Goal: Transaction & Acquisition: Download file/media

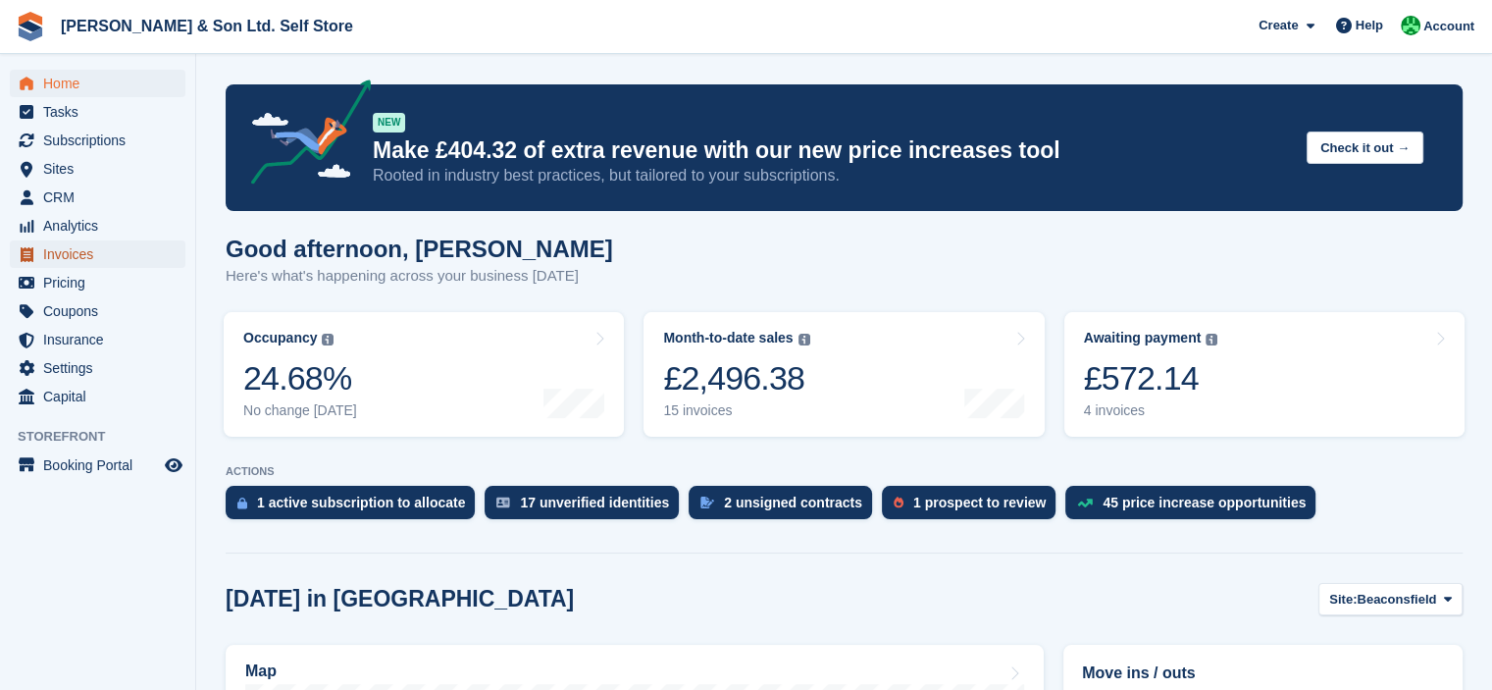
click at [101, 251] on span "Invoices" at bounding box center [102, 253] width 118 height 27
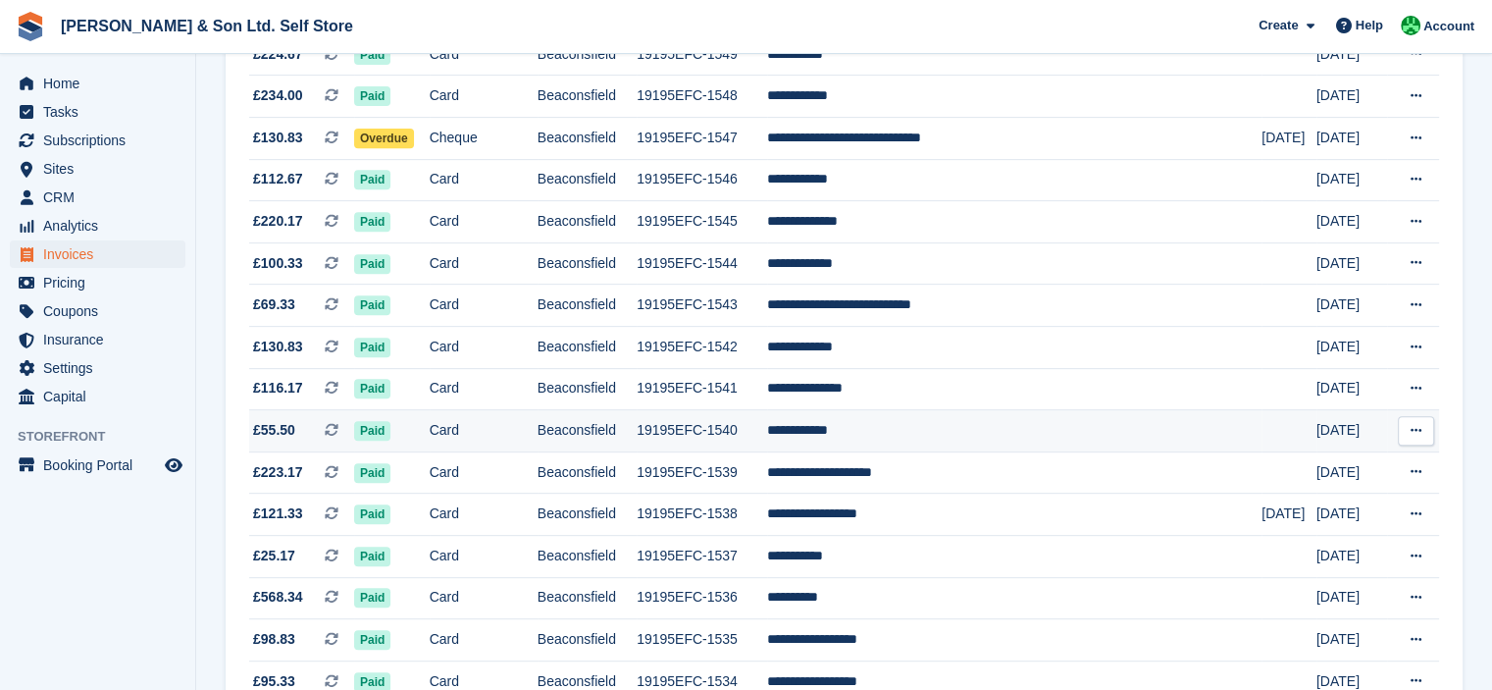
scroll to position [785, 0]
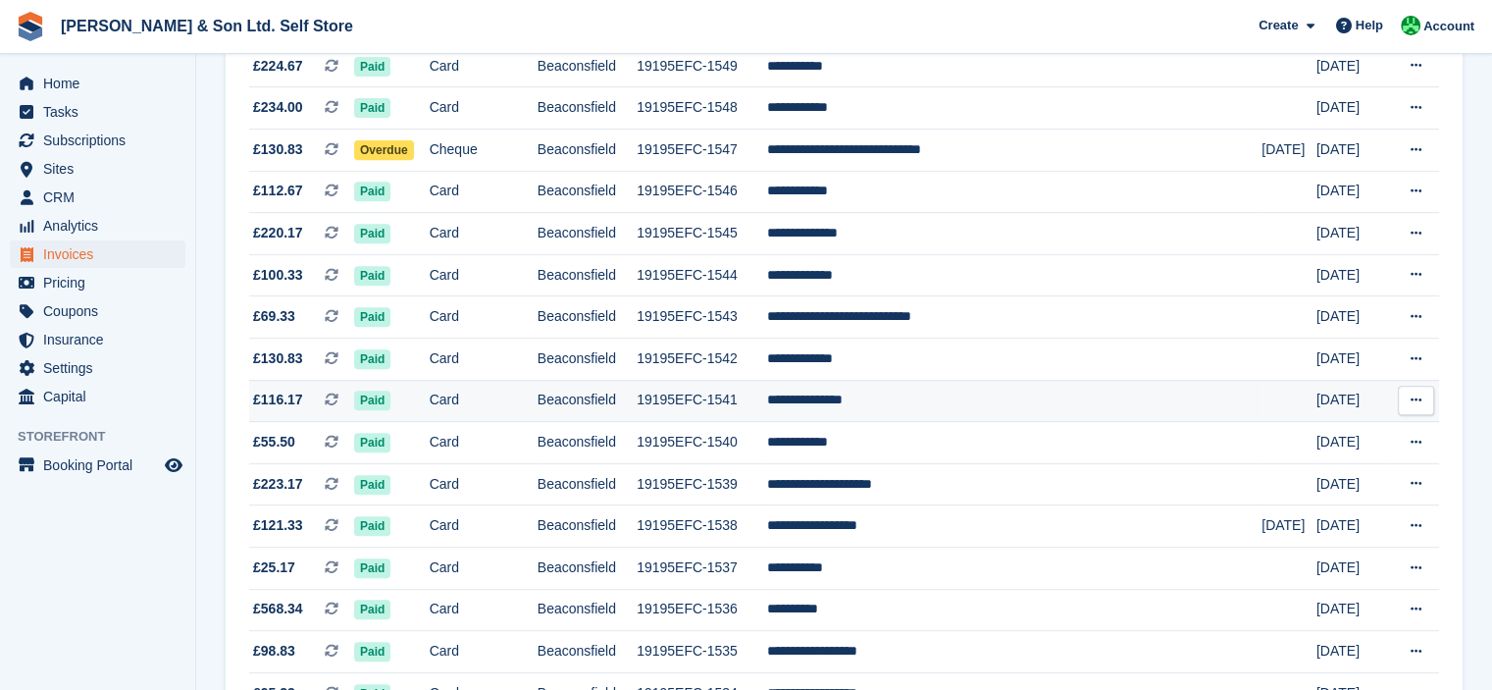
click at [1415, 402] on icon at bounding box center [1416, 399] width 11 height 13
click at [1354, 435] on p "Download PDF" at bounding box center [1340, 439] width 171 height 26
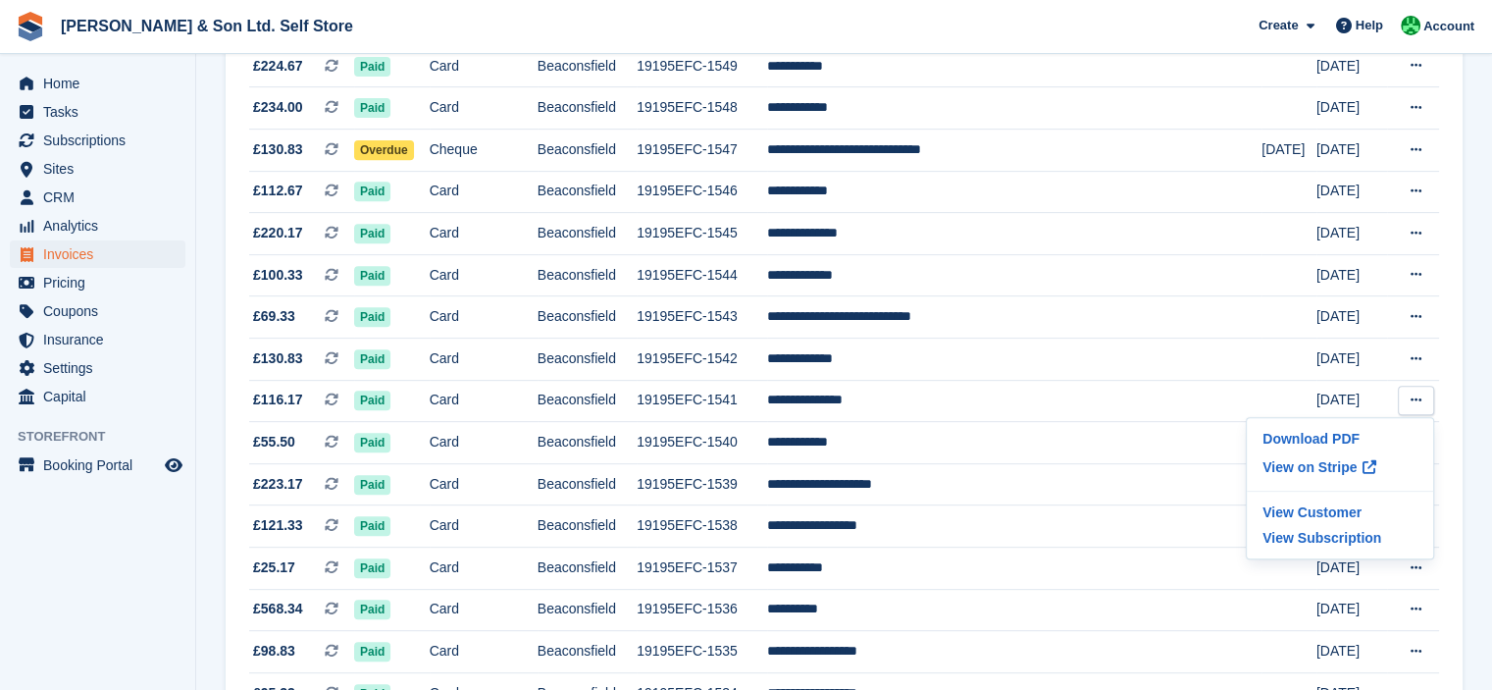
click at [1476, 403] on section "Invoices A complete list of invoices for all payments Export Export Invoices Ex…" at bounding box center [844, 473] width 1296 height 2516
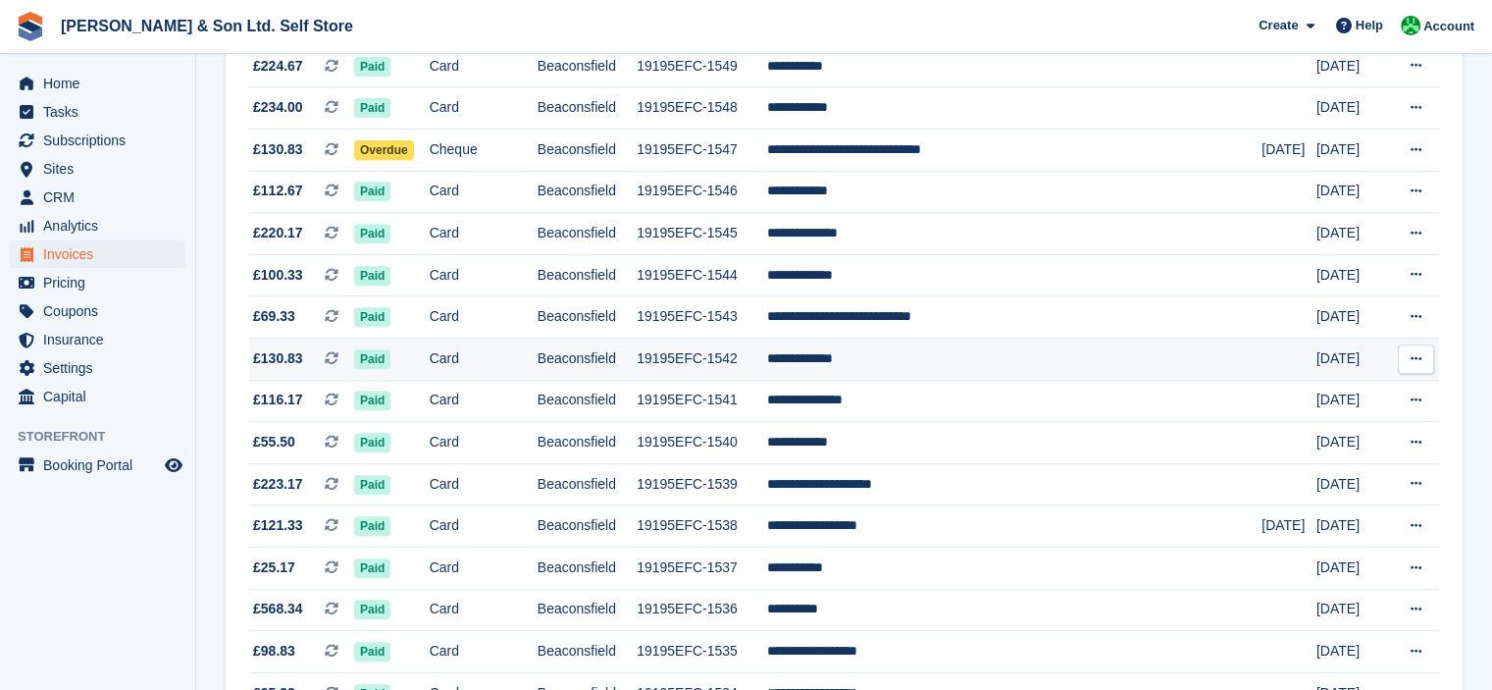
click at [1416, 365] on icon at bounding box center [1416, 358] width 11 height 13
click at [1366, 394] on p "Download PDF" at bounding box center [1340, 398] width 171 height 26
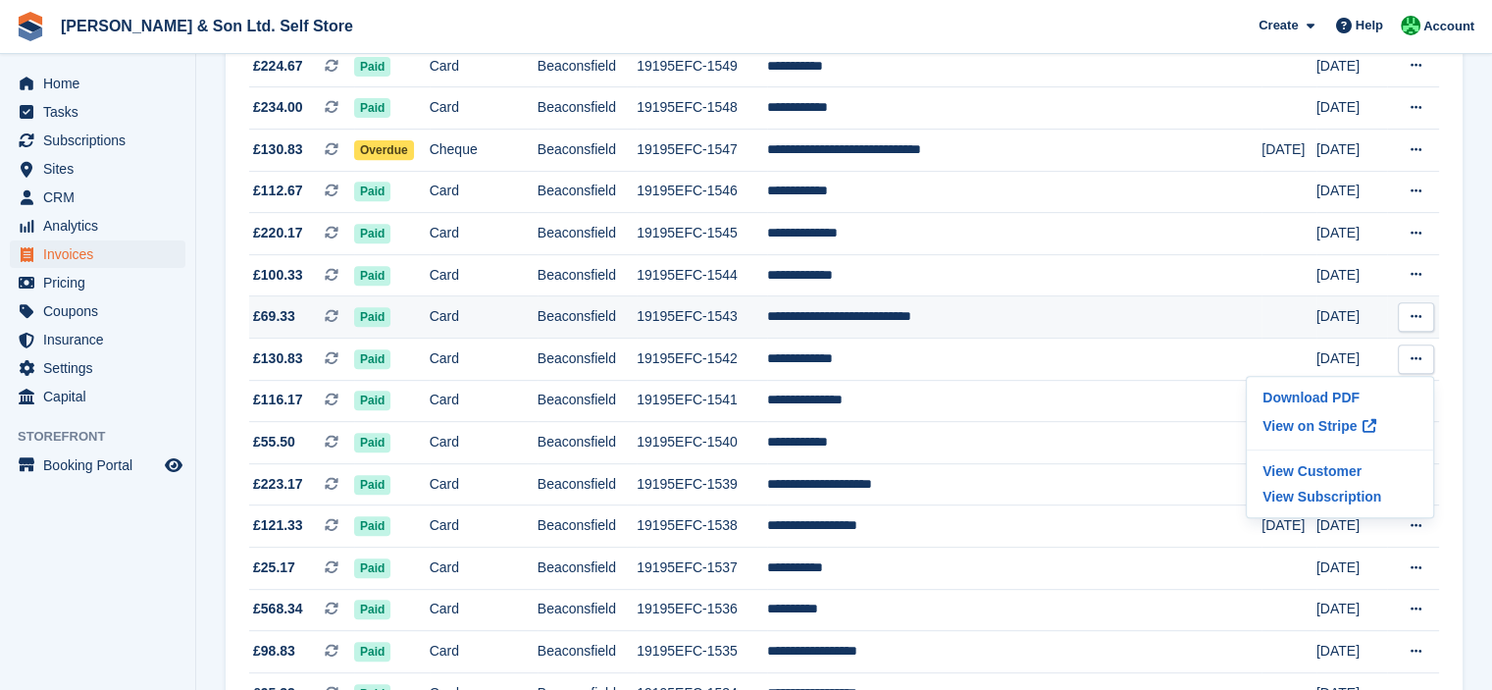
click at [1418, 317] on icon at bounding box center [1416, 316] width 11 height 13
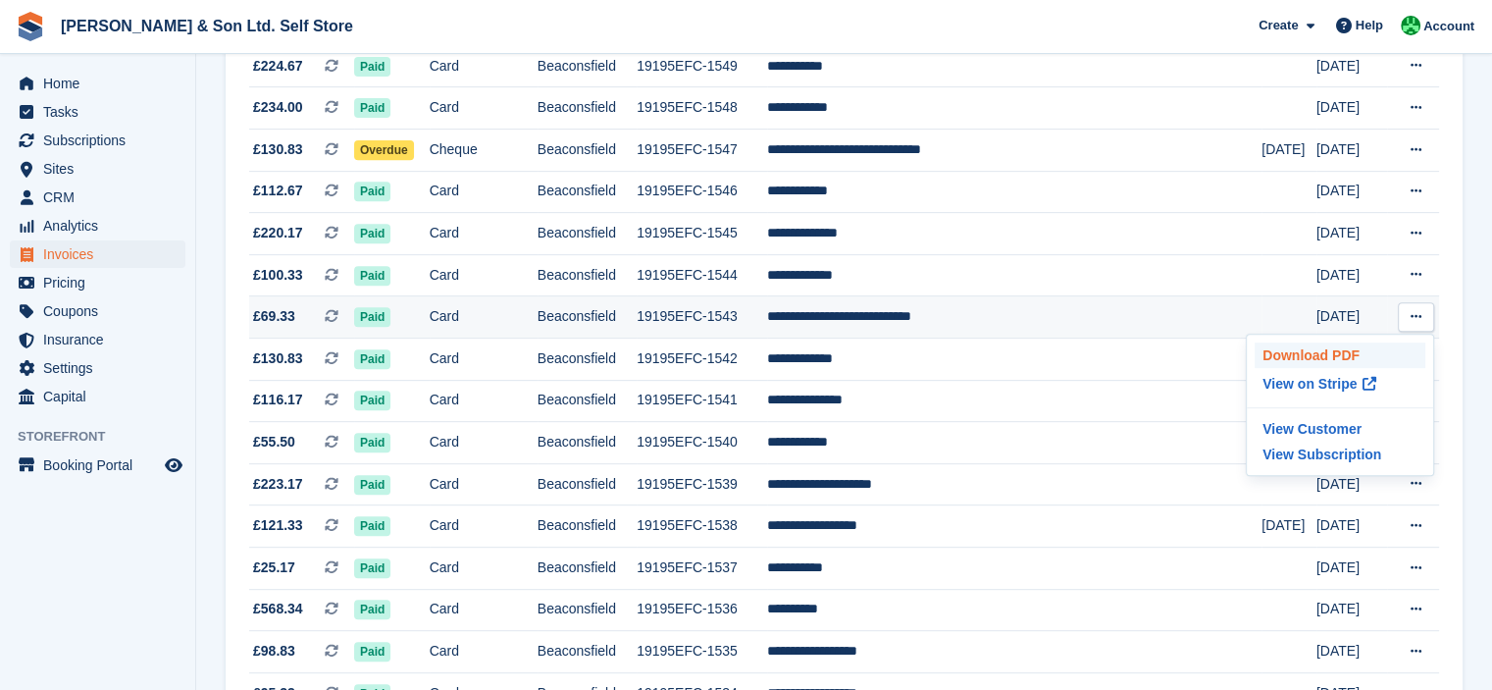
click at [1359, 352] on p "Download PDF" at bounding box center [1340, 355] width 171 height 26
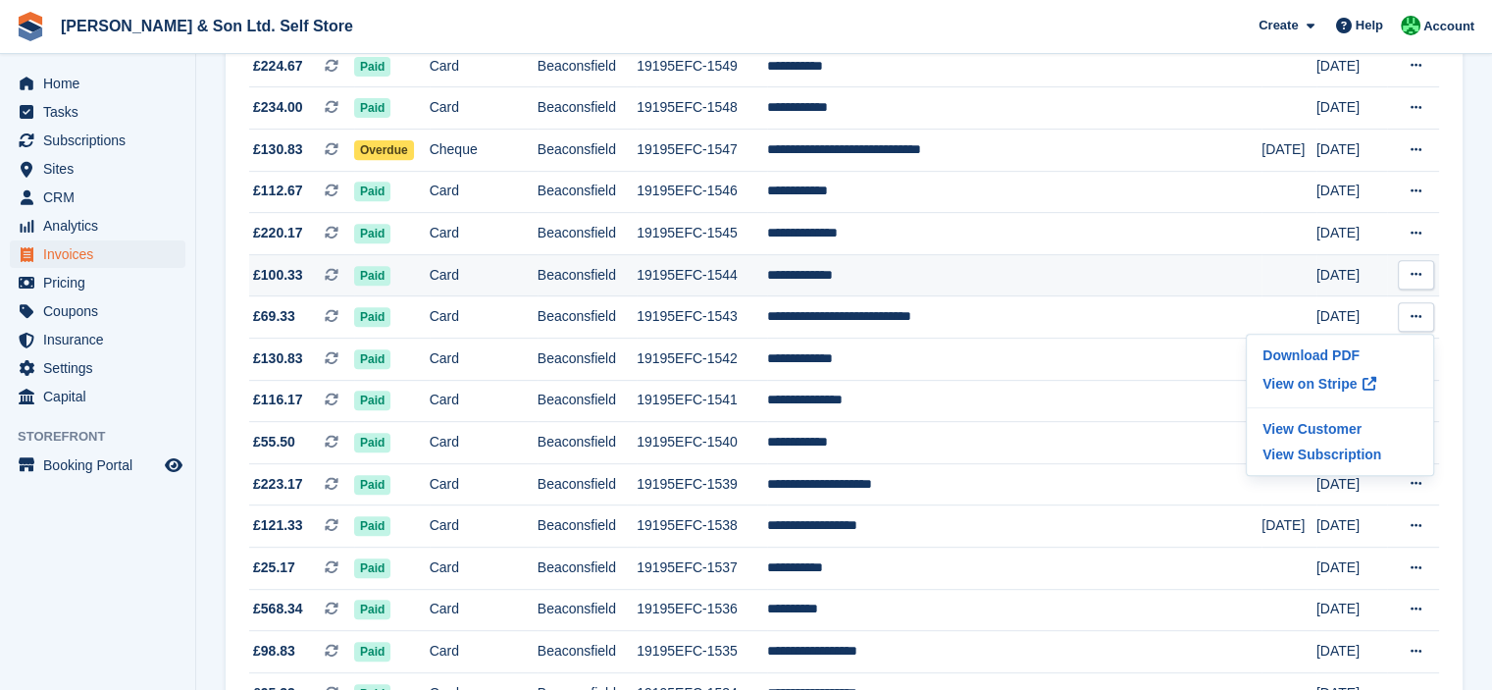
click at [1420, 278] on icon at bounding box center [1416, 274] width 11 height 13
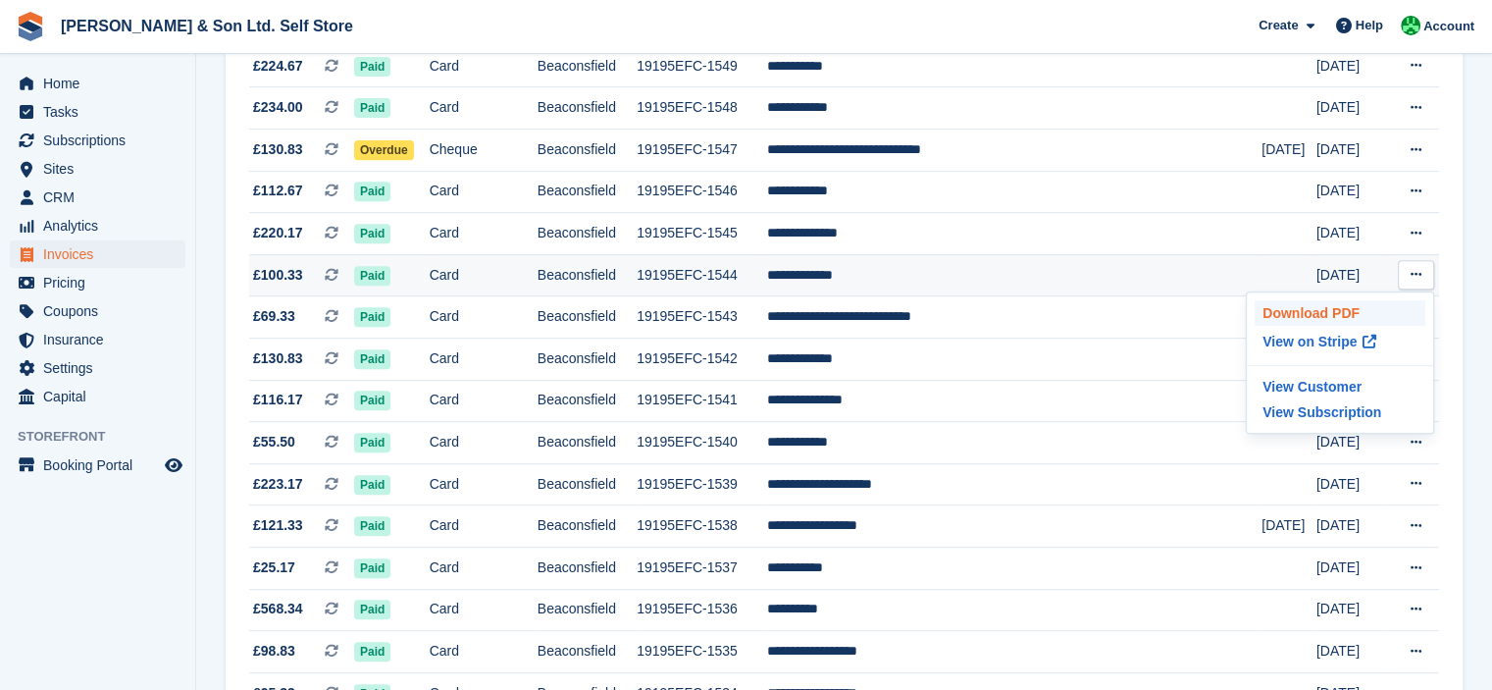
click at [1387, 309] on p "Download PDF" at bounding box center [1340, 313] width 171 height 26
click at [1484, 265] on section "Invoices A complete list of invoices for all payments Export Export Invoices Ex…" at bounding box center [844, 473] width 1296 height 2516
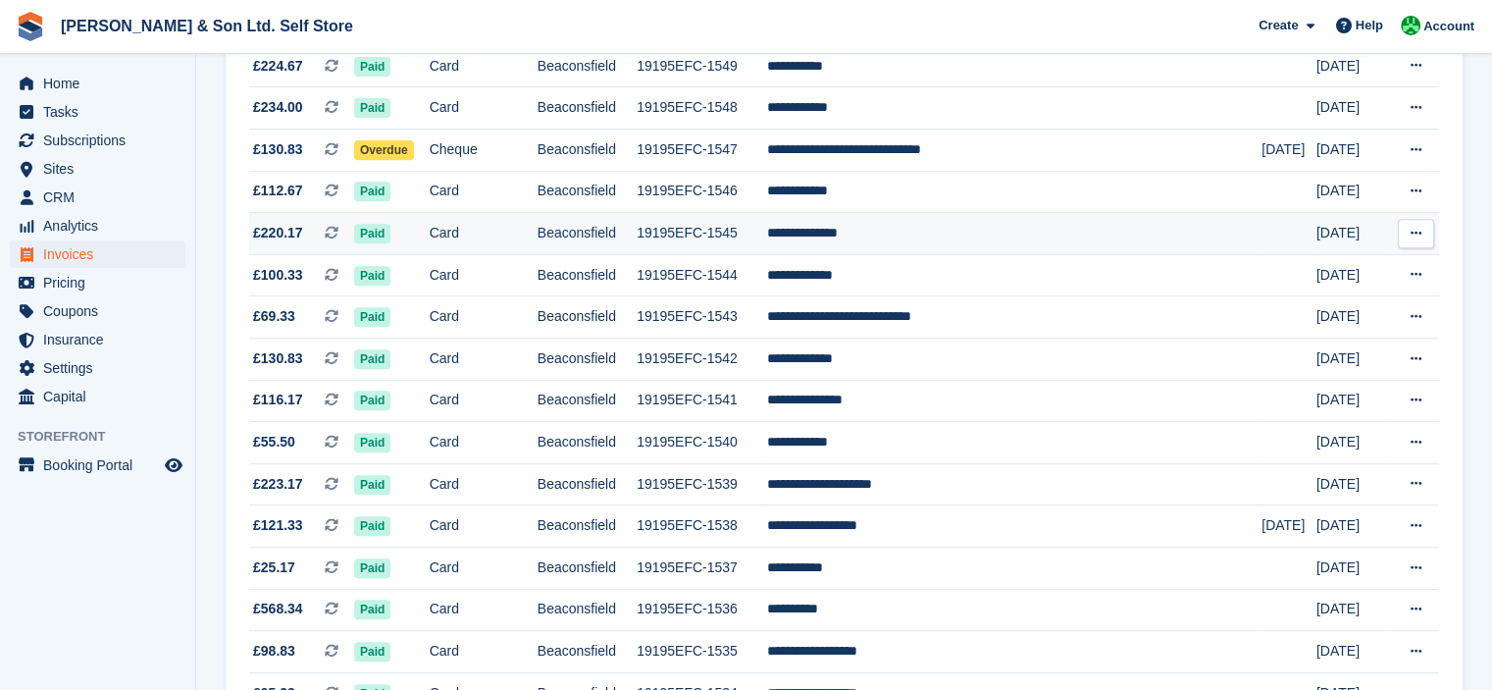
click at [1423, 232] on button at bounding box center [1416, 233] width 36 height 29
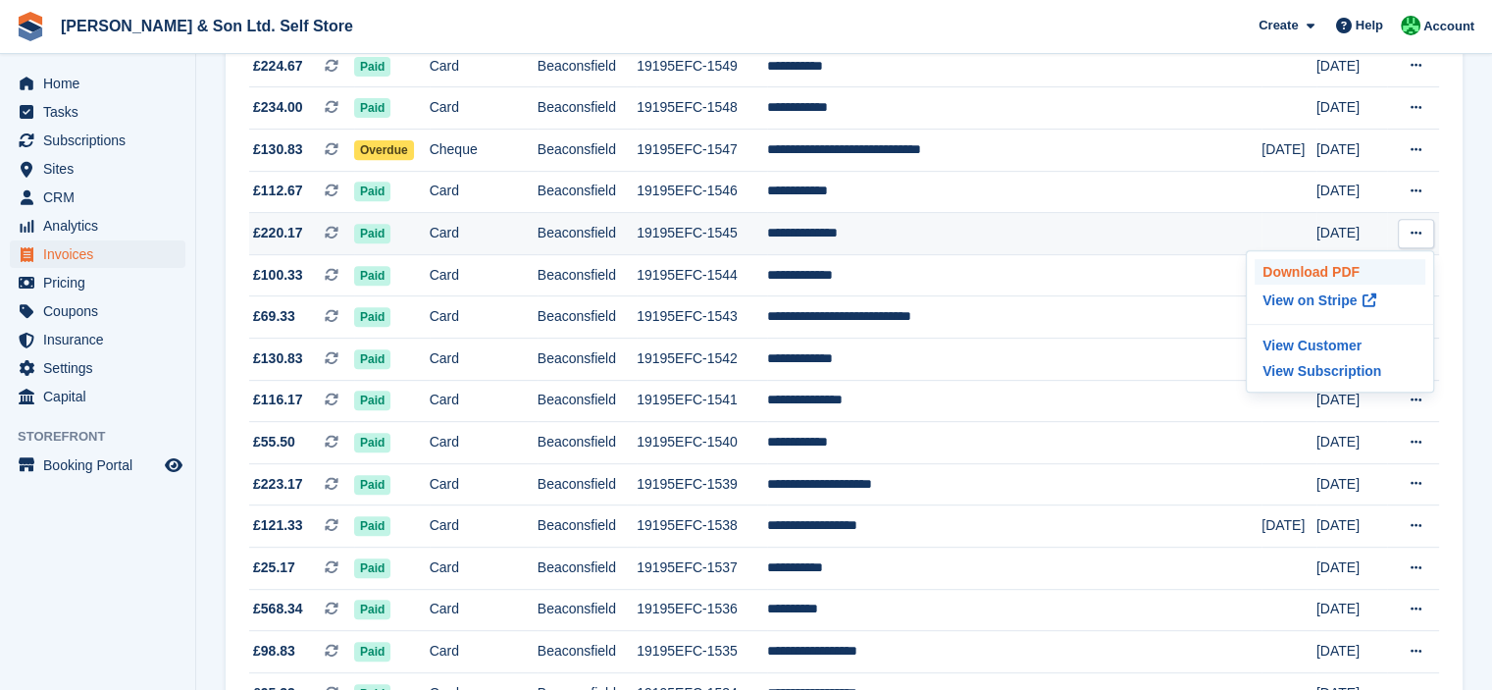
click at [1360, 274] on p "Download PDF" at bounding box center [1340, 272] width 171 height 26
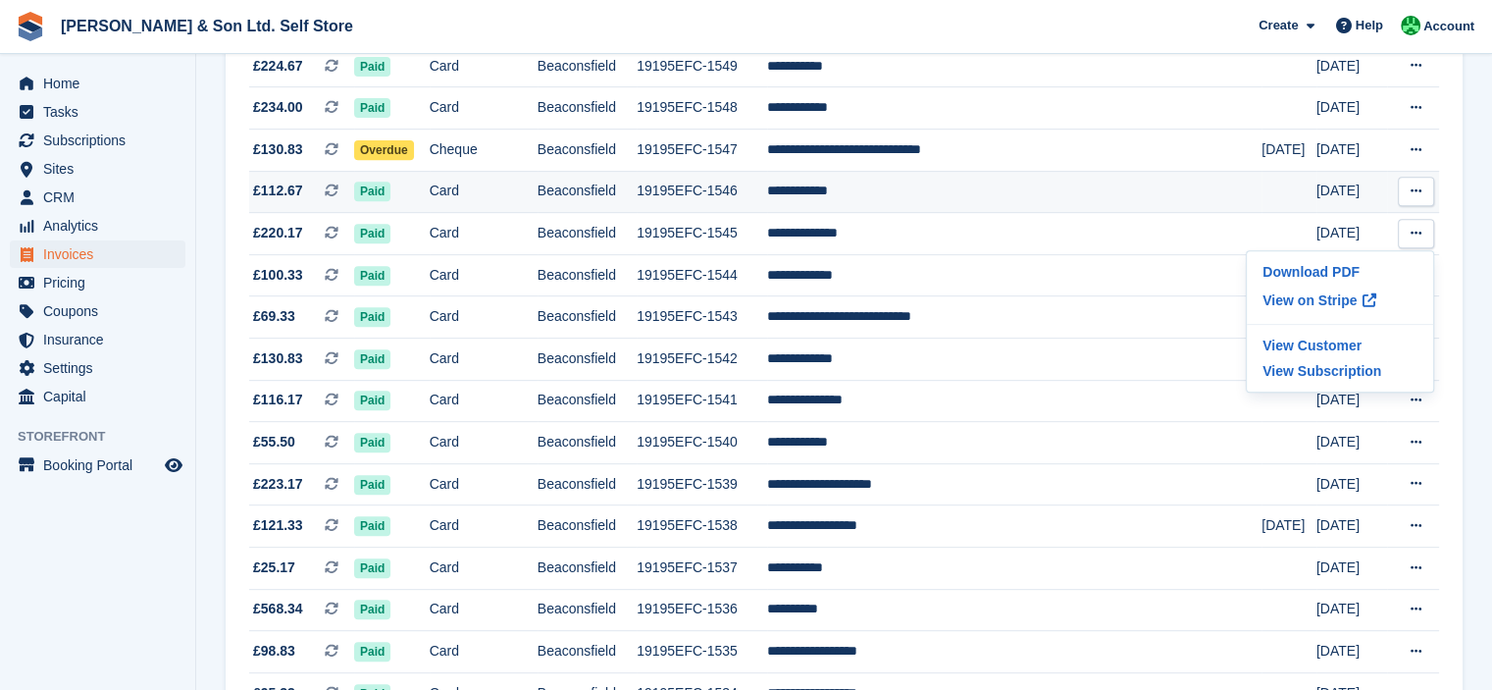
click at [1421, 197] on icon at bounding box center [1416, 190] width 11 height 13
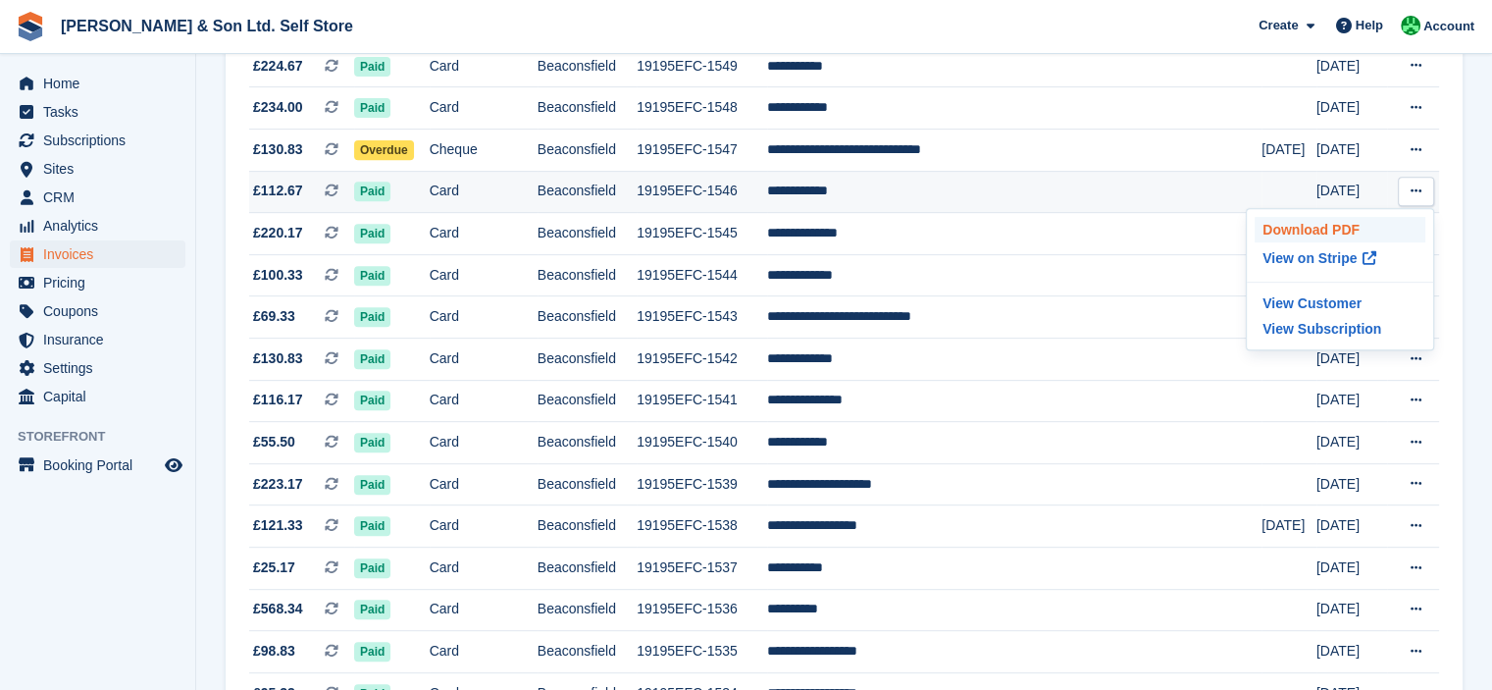
click at [1385, 225] on p "Download PDF" at bounding box center [1340, 230] width 171 height 26
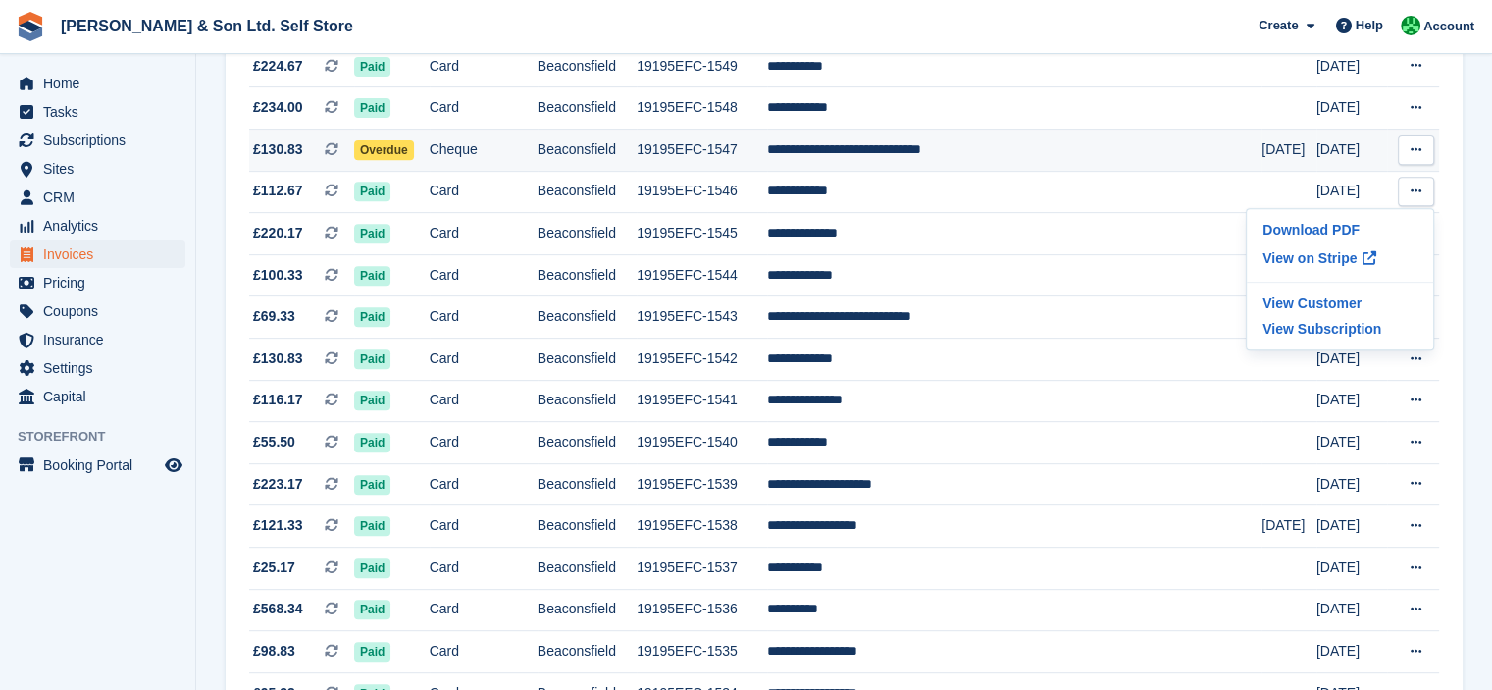
click at [1423, 155] on button at bounding box center [1416, 149] width 36 height 29
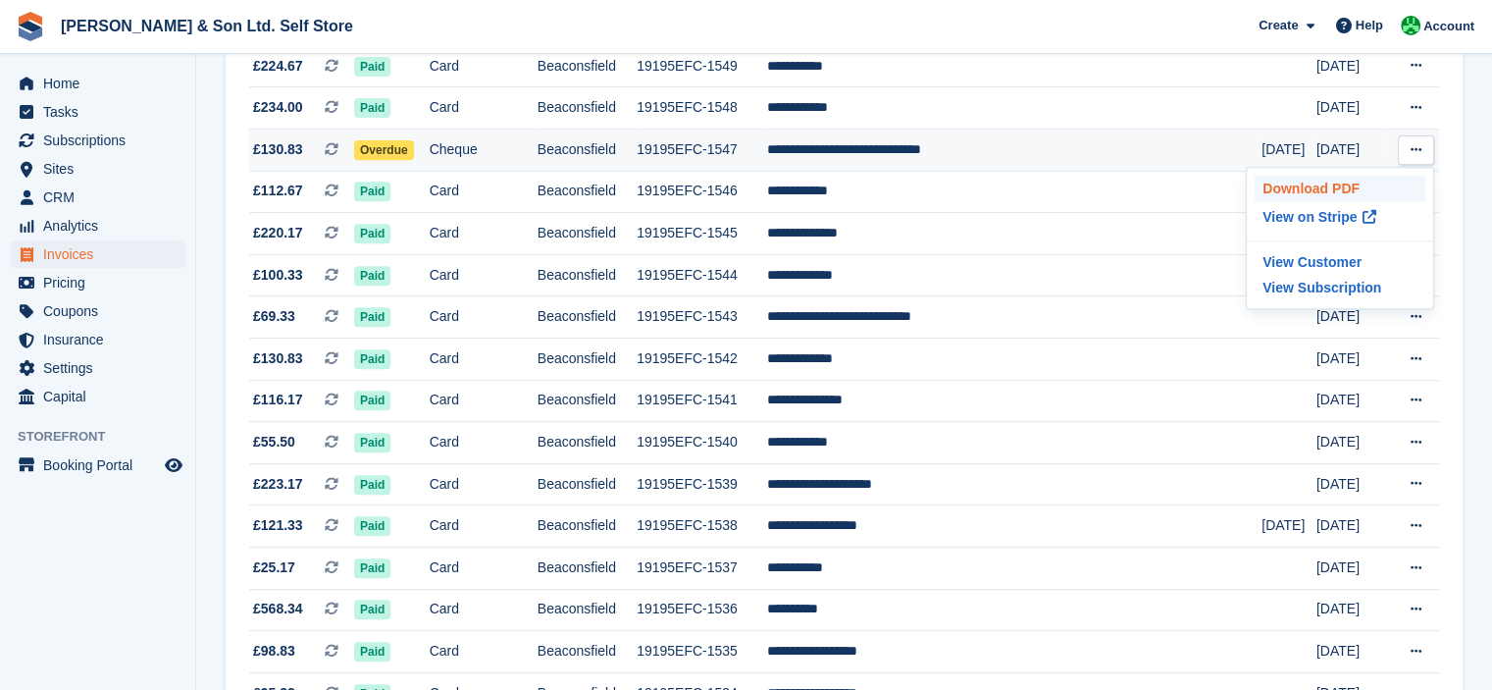
click at [1399, 181] on p "Download PDF" at bounding box center [1340, 189] width 171 height 26
click at [1469, 164] on section "Invoices A complete list of invoices for all payments Export Export Invoices Ex…" at bounding box center [844, 473] width 1296 height 2516
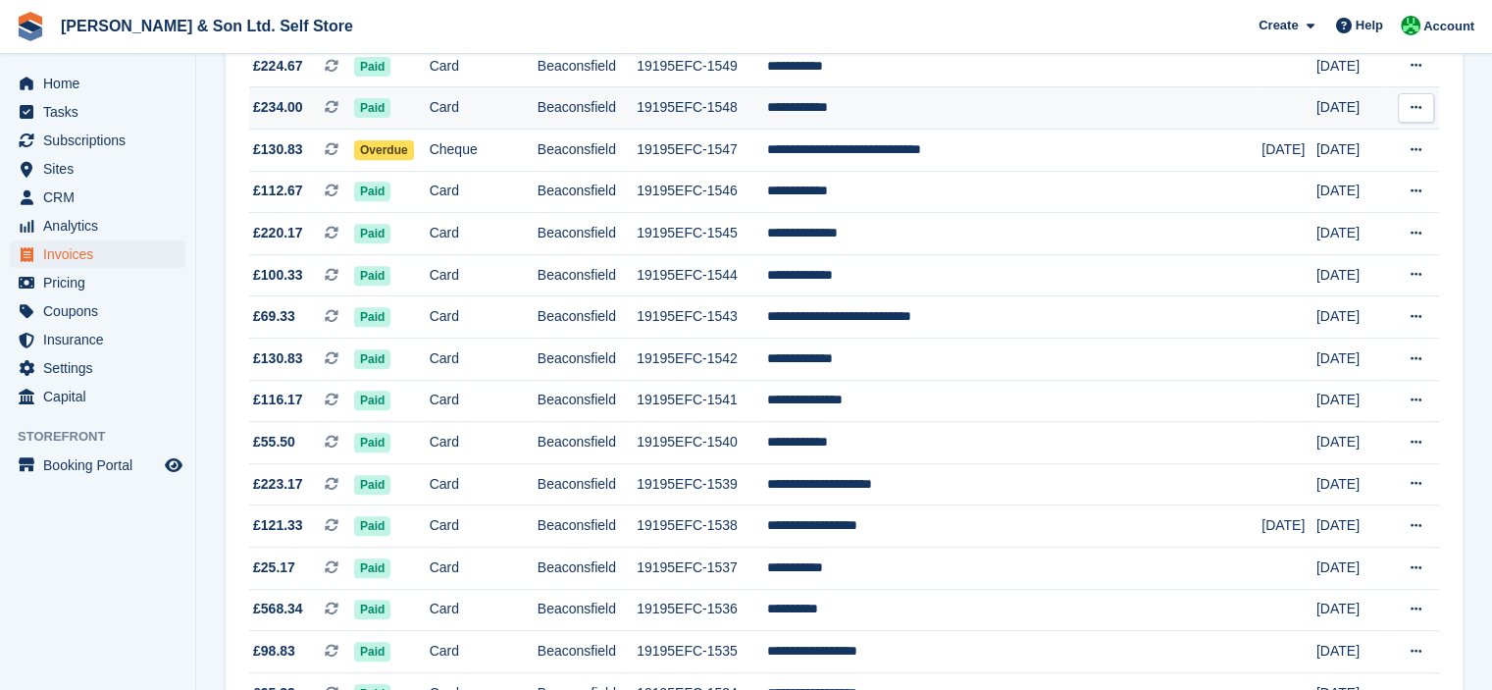
click at [1420, 110] on icon at bounding box center [1416, 107] width 11 height 13
click at [1371, 146] on p "Download PDF" at bounding box center [1340, 146] width 171 height 26
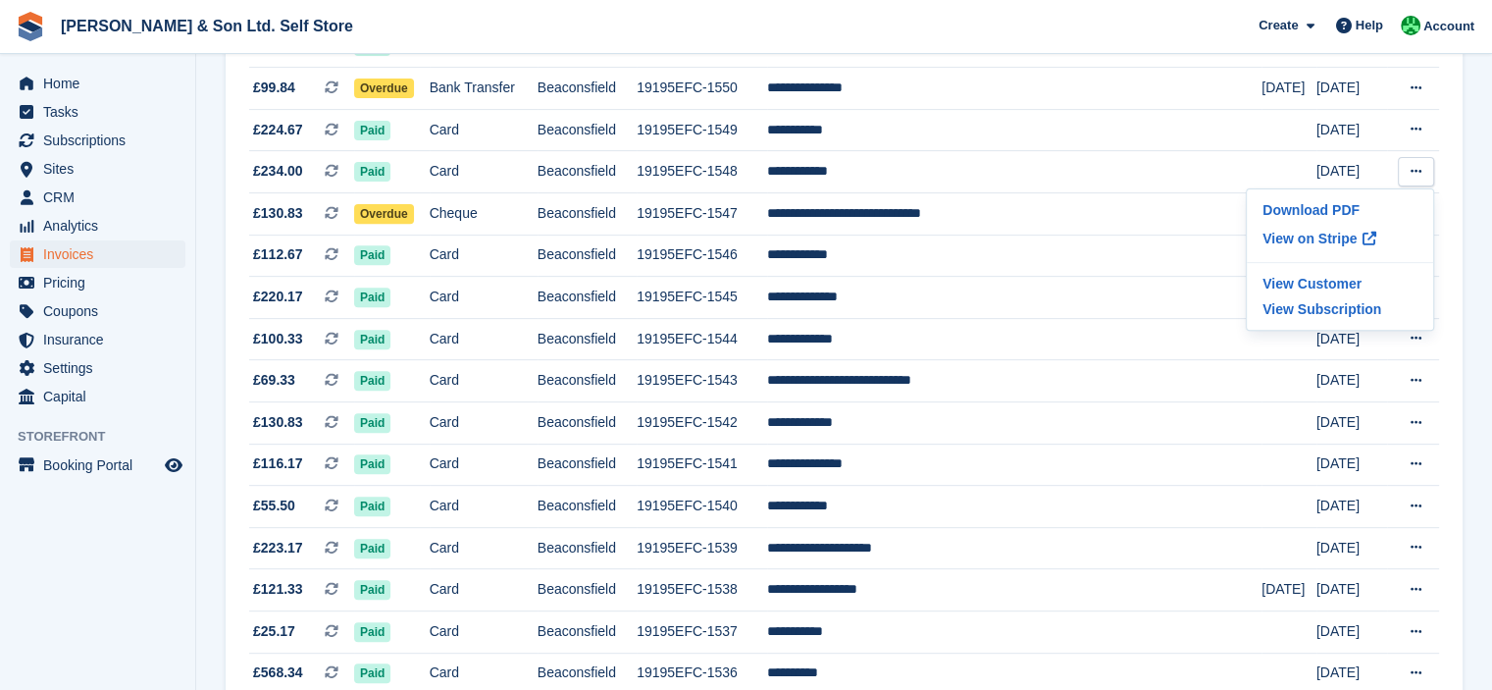
scroll to position [687, 0]
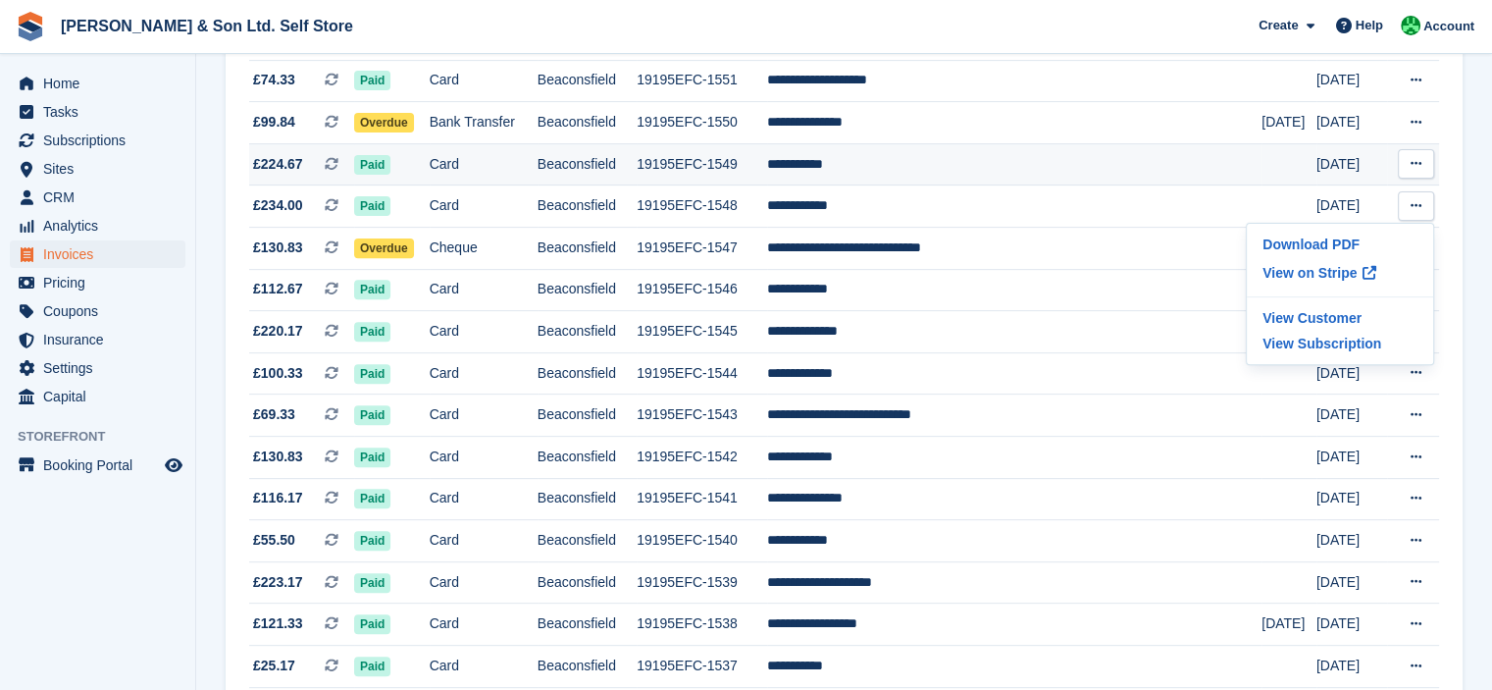
click at [1421, 168] on icon at bounding box center [1416, 163] width 11 height 13
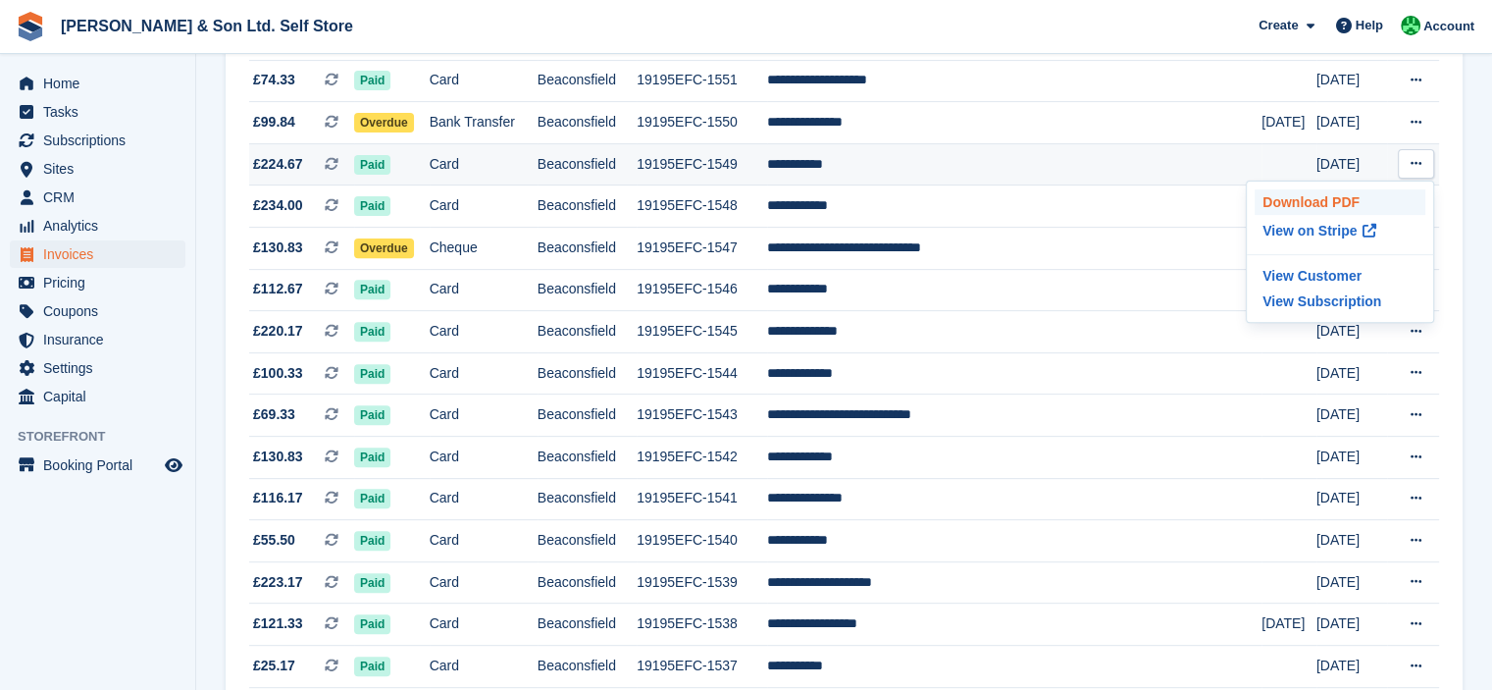
click at [1350, 196] on p "Download PDF" at bounding box center [1340, 202] width 171 height 26
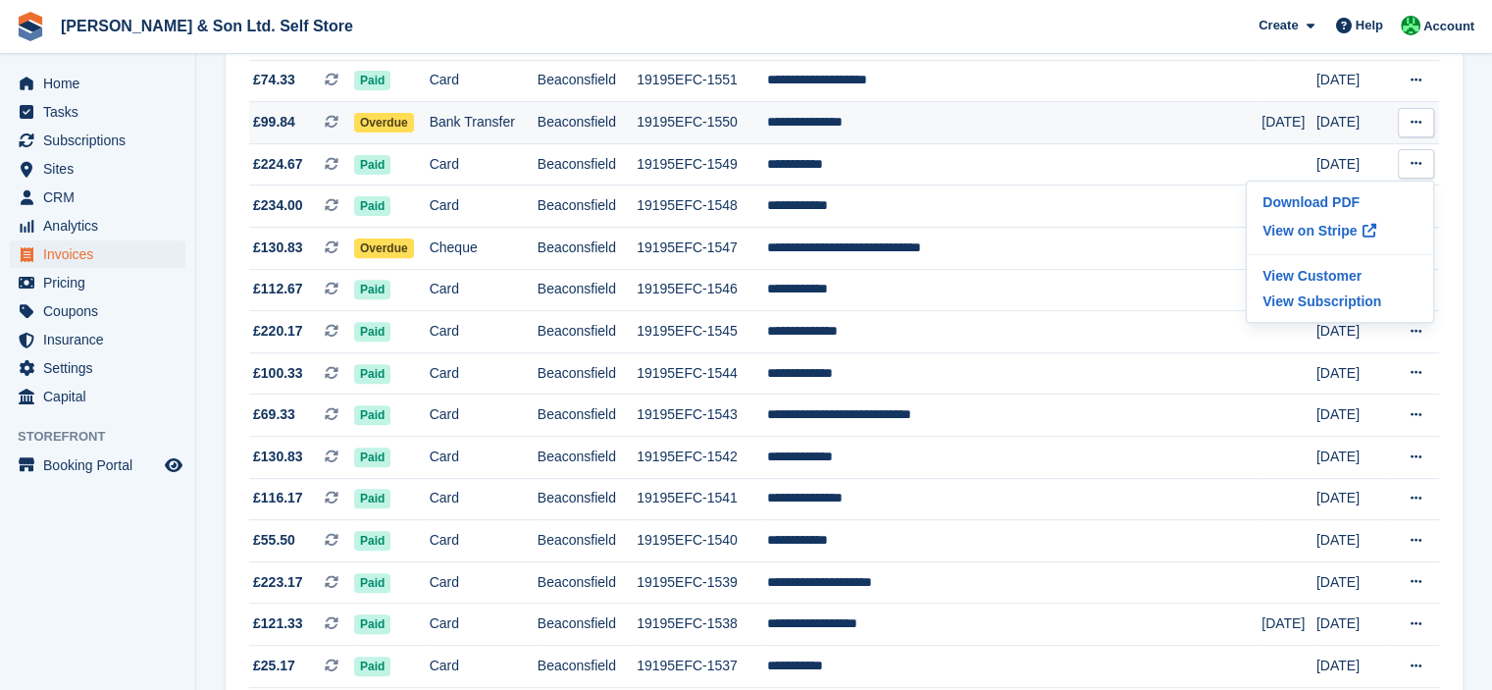
click at [1418, 128] on icon at bounding box center [1416, 122] width 11 height 13
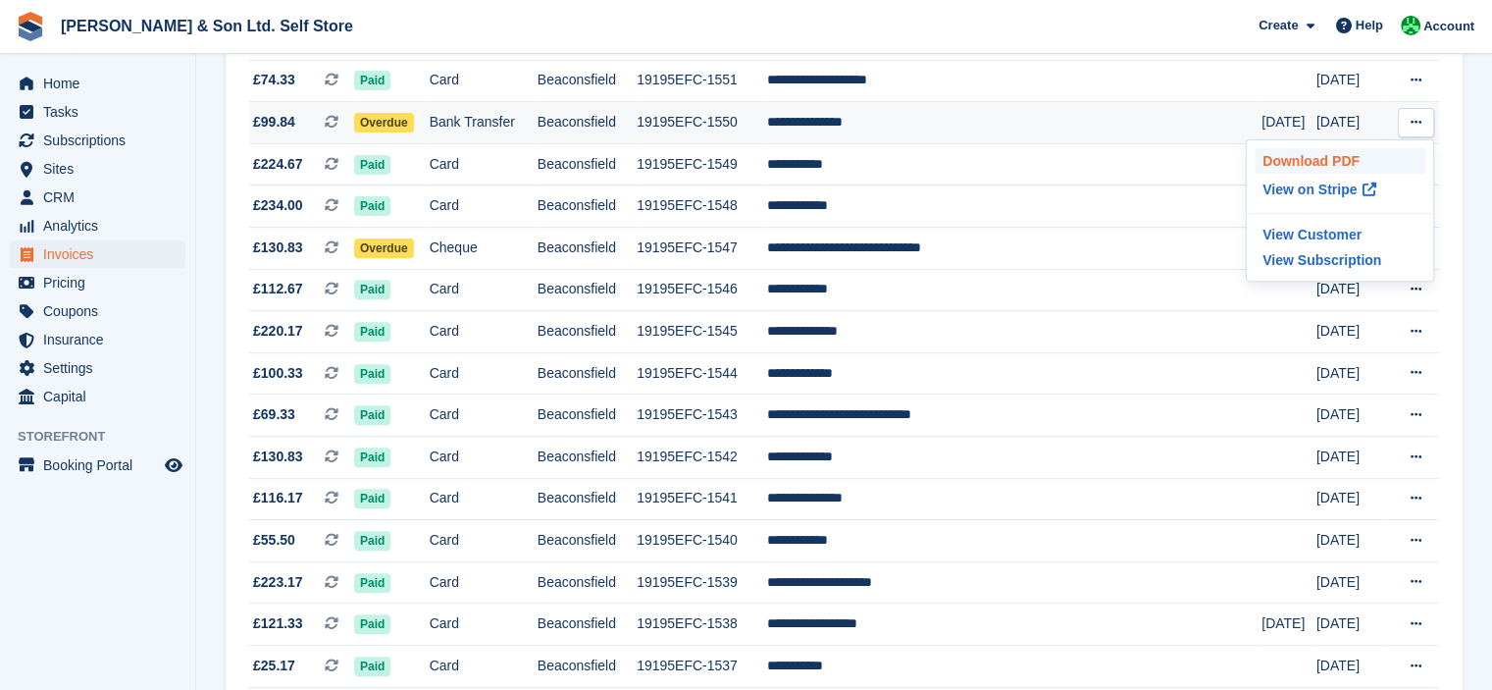
click at [1380, 157] on p "Download PDF" at bounding box center [1340, 161] width 171 height 26
click at [1468, 103] on section "Invoices A complete list of invoices for all payments Export Export Invoices Ex…" at bounding box center [844, 571] width 1296 height 2516
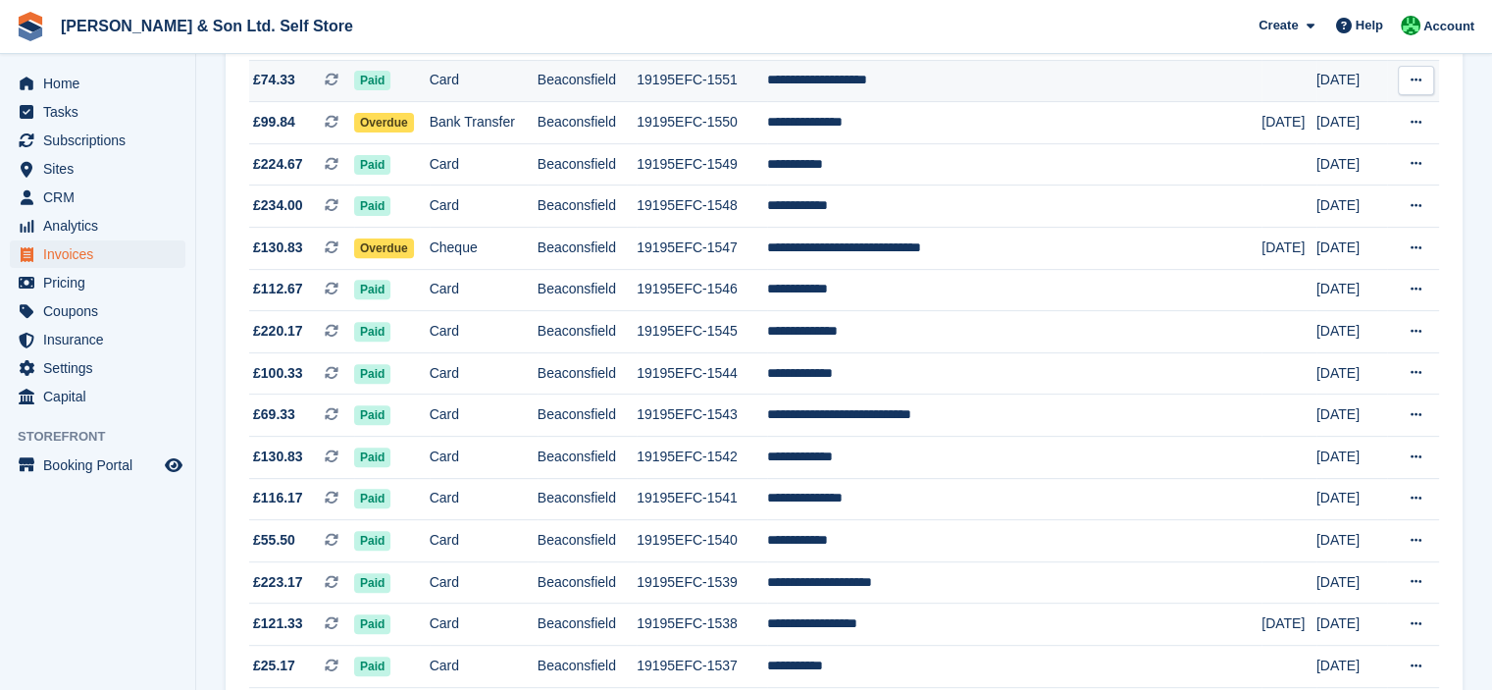
click at [1412, 83] on icon at bounding box center [1416, 80] width 11 height 13
click at [1372, 118] on p "Download PDF" at bounding box center [1340, 119] width 171 height 26
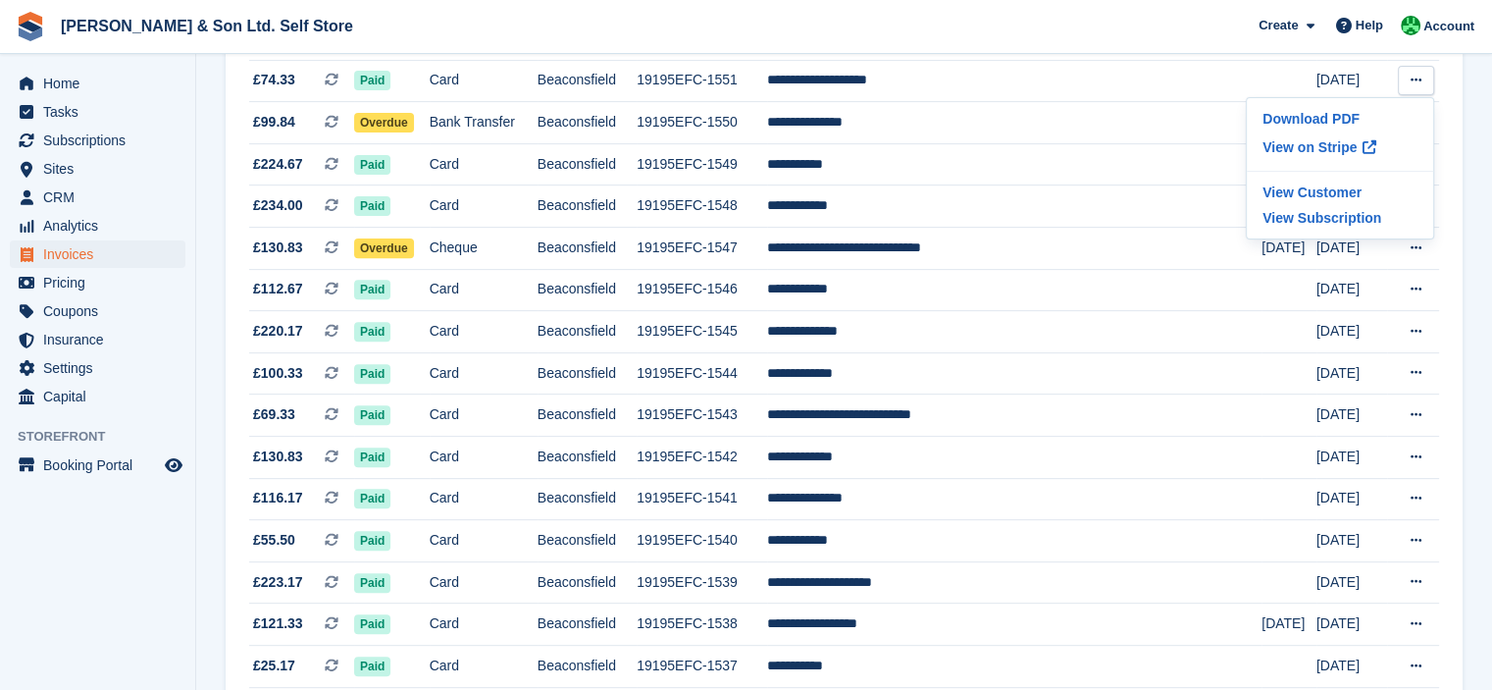
click at [1472, 135] on section "Invoices A complete list of invoices for all payments Export Export Invoices Ex…" at bounding box center [844, 571] width 1296 height 2516
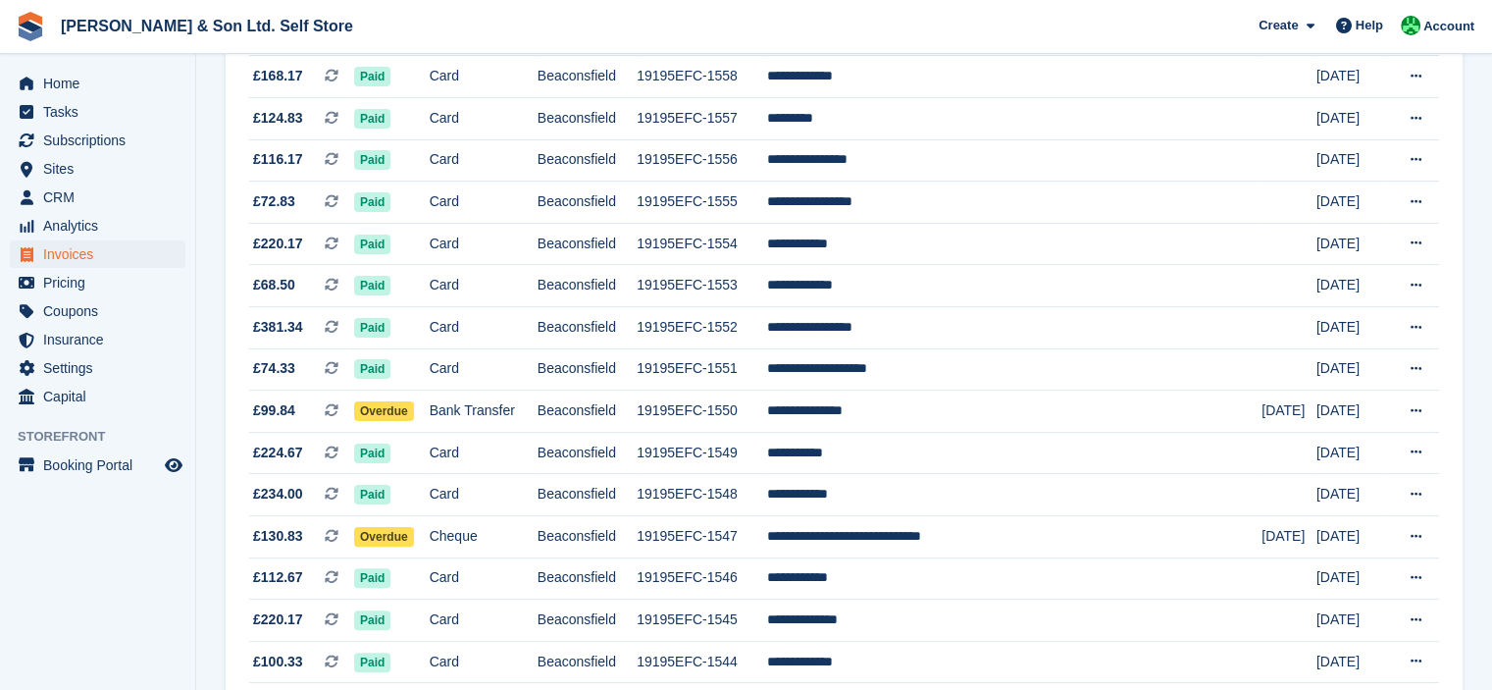
scroll to position [294, 0]
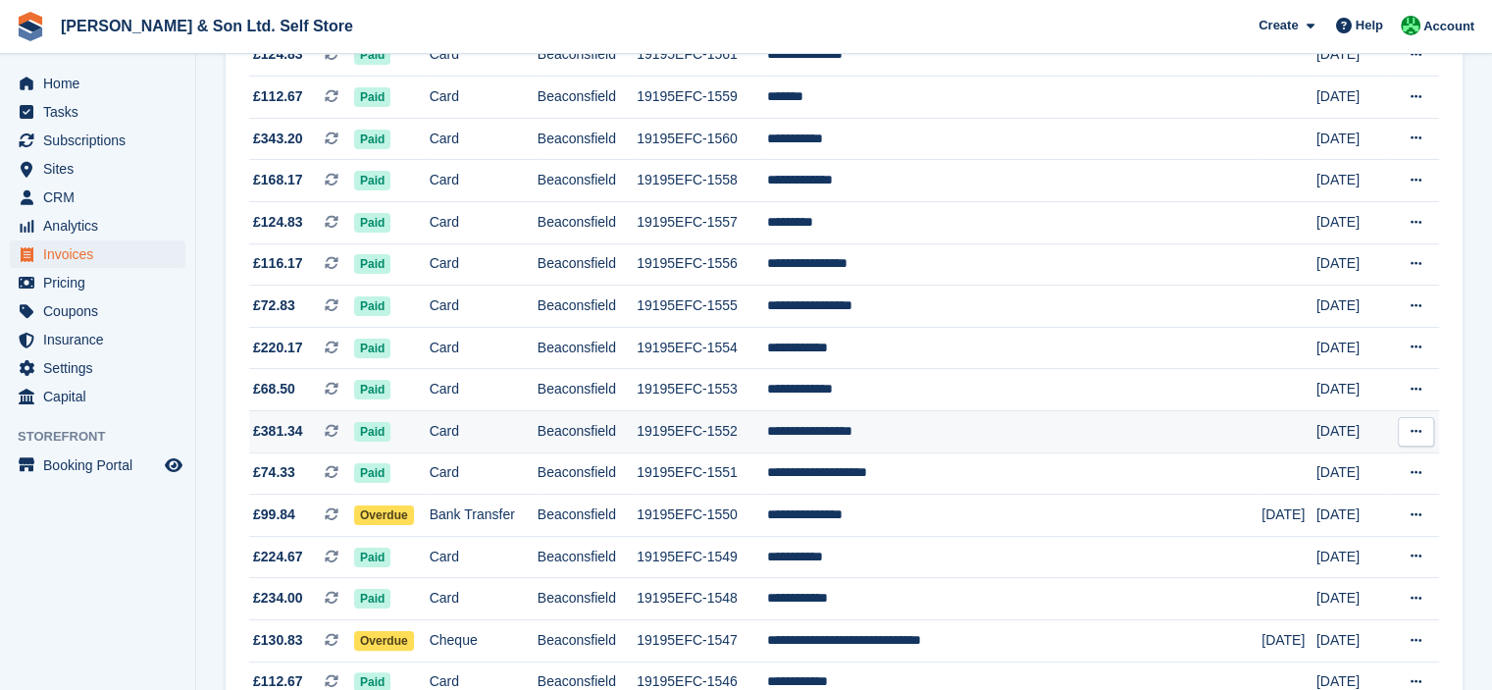
click at [1408, 431] on button at bounding box center [1416, 431] width 36 height 29
click at [1361, 470] on p "Download PDF" at bounding box center [1340, 470] width 171 height 26
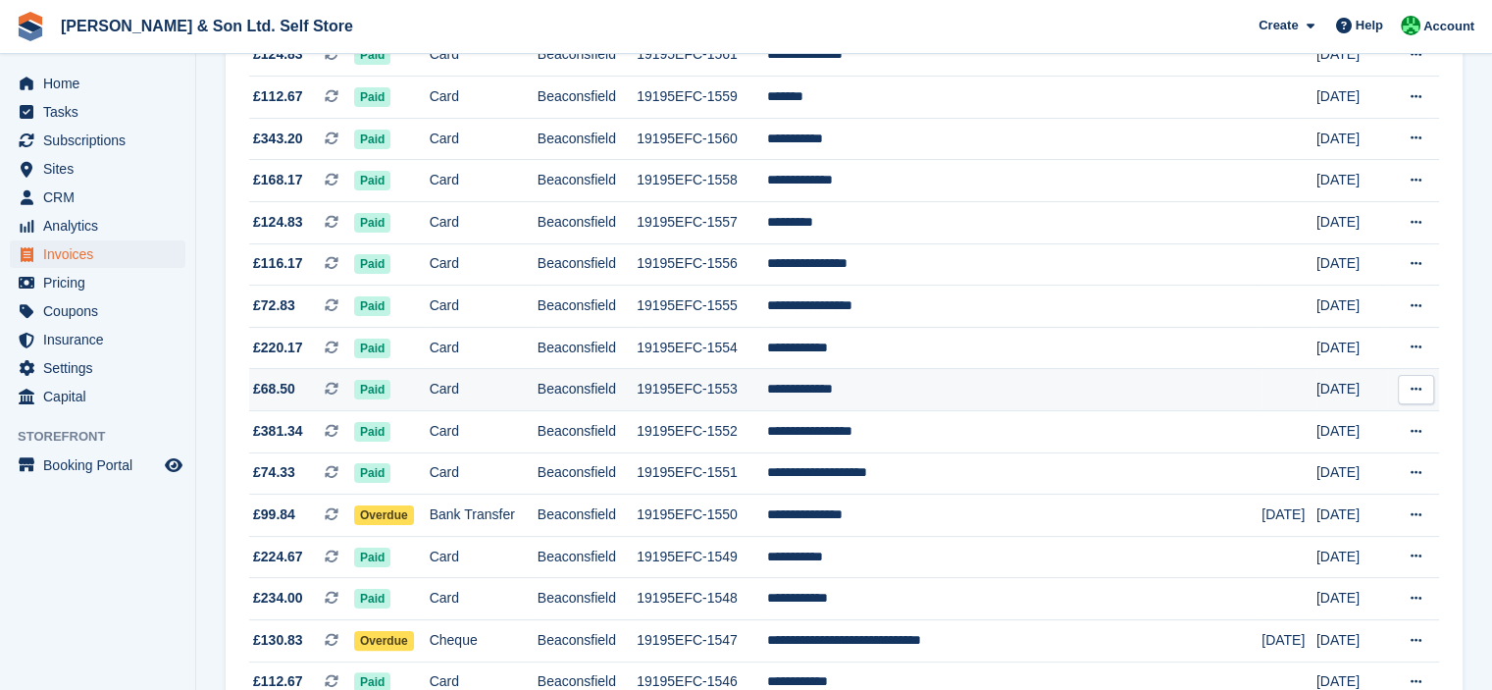
click at [1409, 395] on button at bounding box center [1416, 389] width 36 height 29
click at [1349, 425] on p "Download PDF" at bounding box center [1340, 428] width 171 height 26
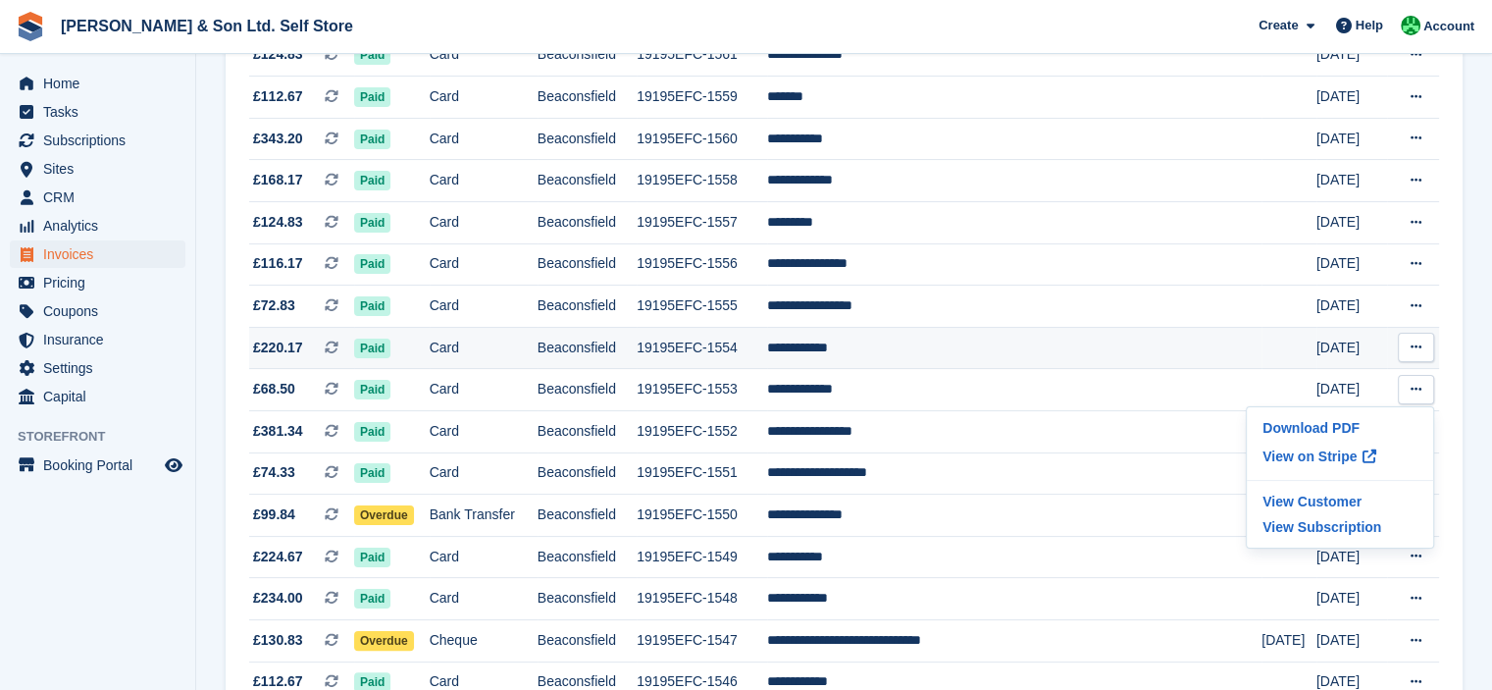
click at [1409, 352] on button at bounding box center [1416, 347] width 36 height 29
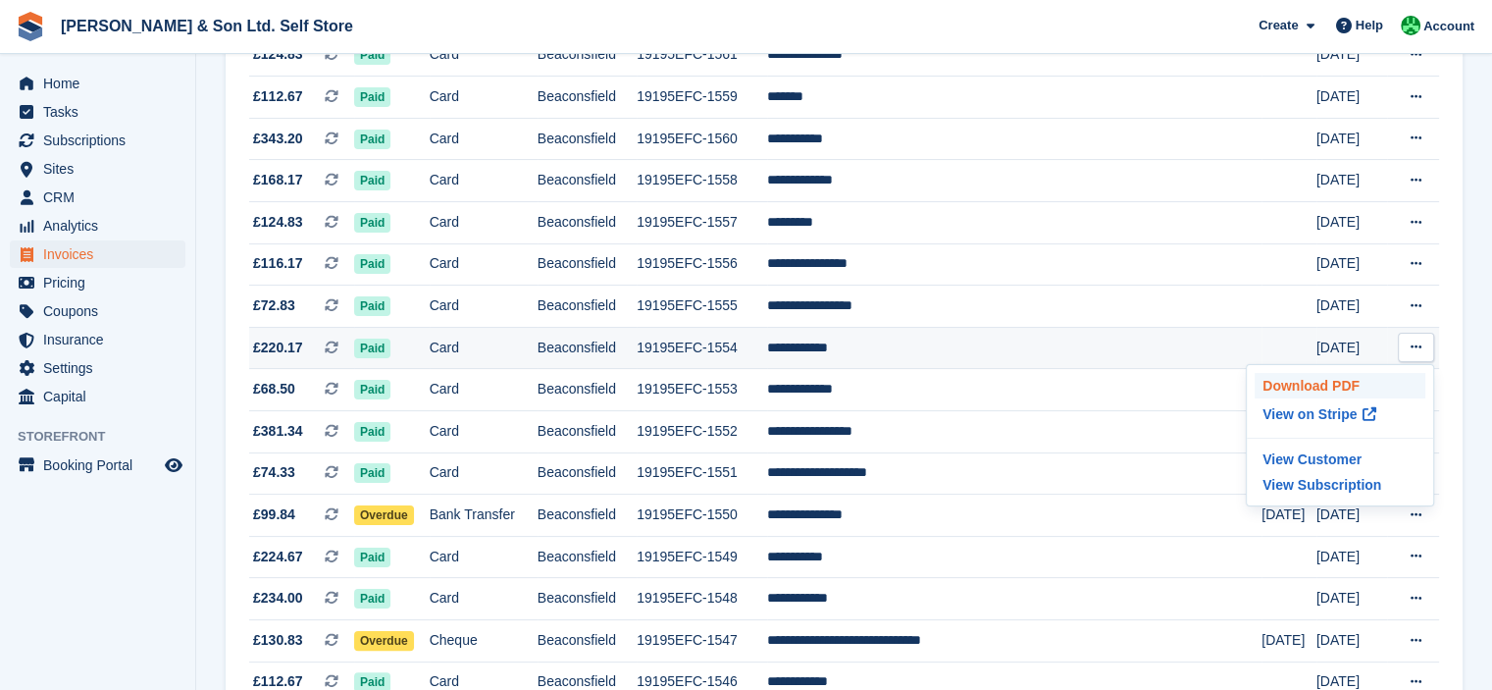
click at [1350, 382] on p "Download PDF" at bounding box center [1340, 386] width 171 height 26
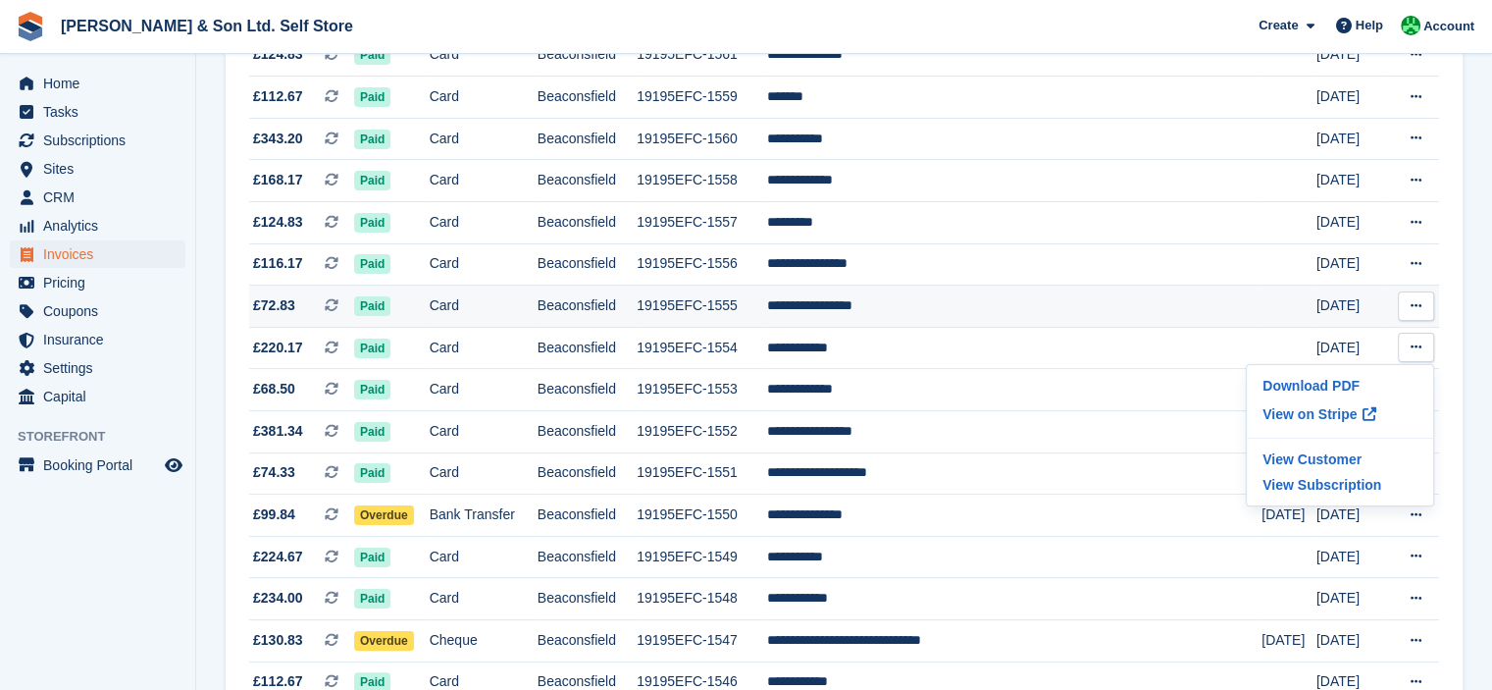
click at [1416, 302] on icon at bounding box center [1416, 305] width 11 height 13
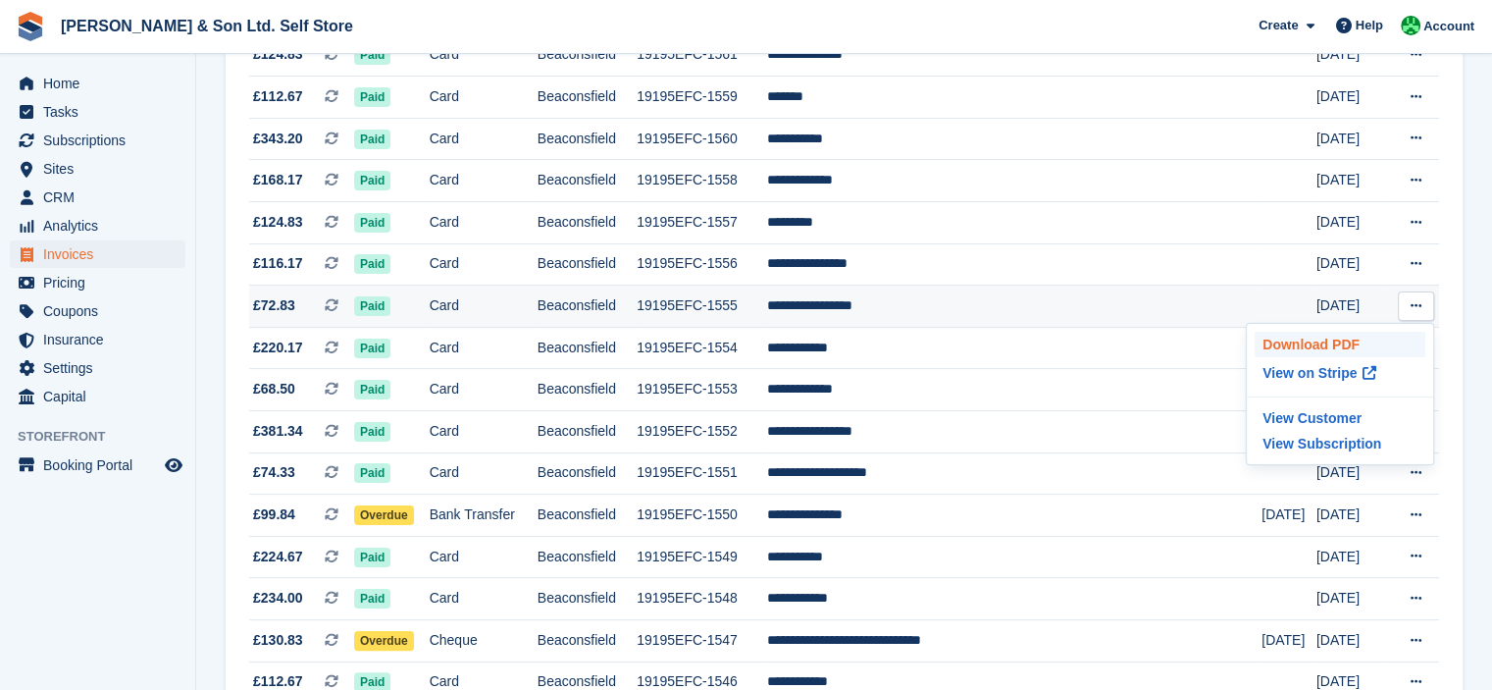
click at [1353, 349] on p "Download PDF" at bounding box center [1340, 345] width 171 height 26
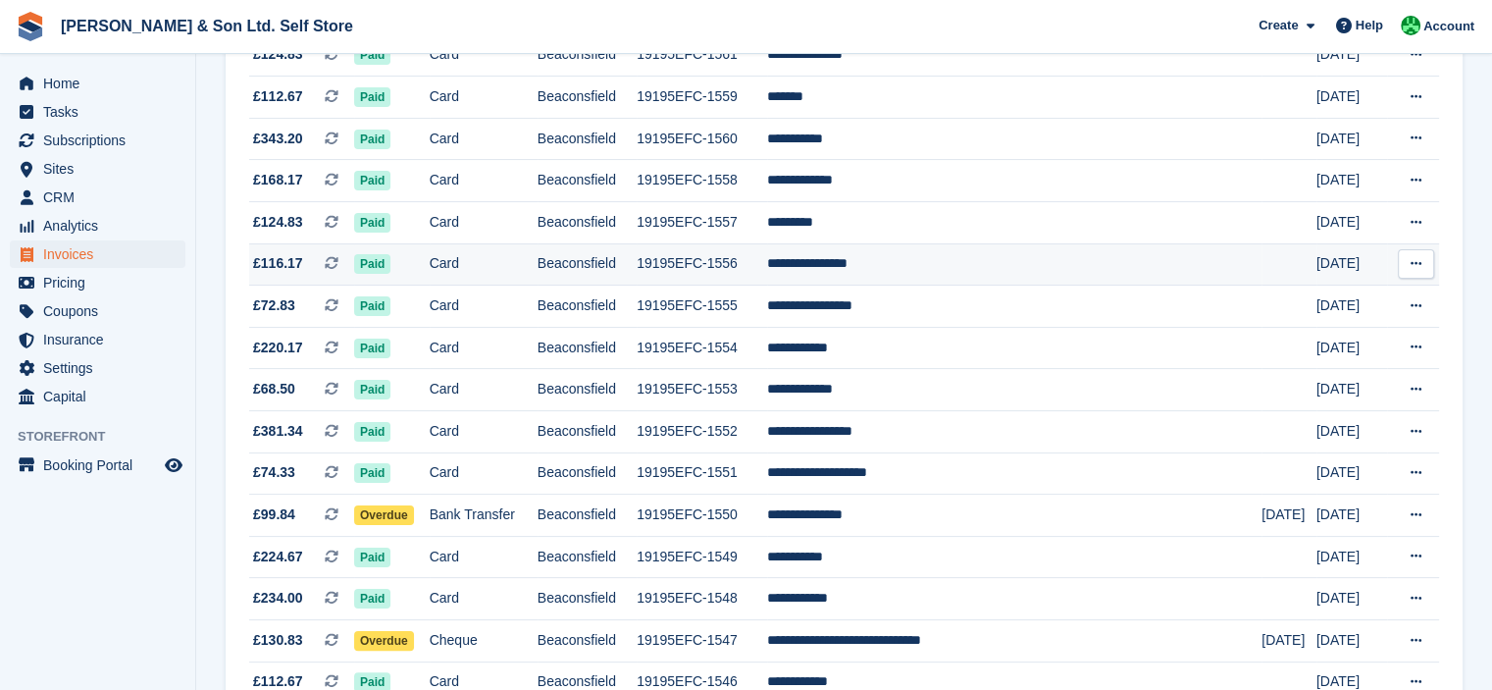
click at [1429, 262] on button at bounding box center [1416, 263] width 36 height 29
click at [1351, 300] on p "Download PDF" at bounding box center [1340, 302] width 171 height 26
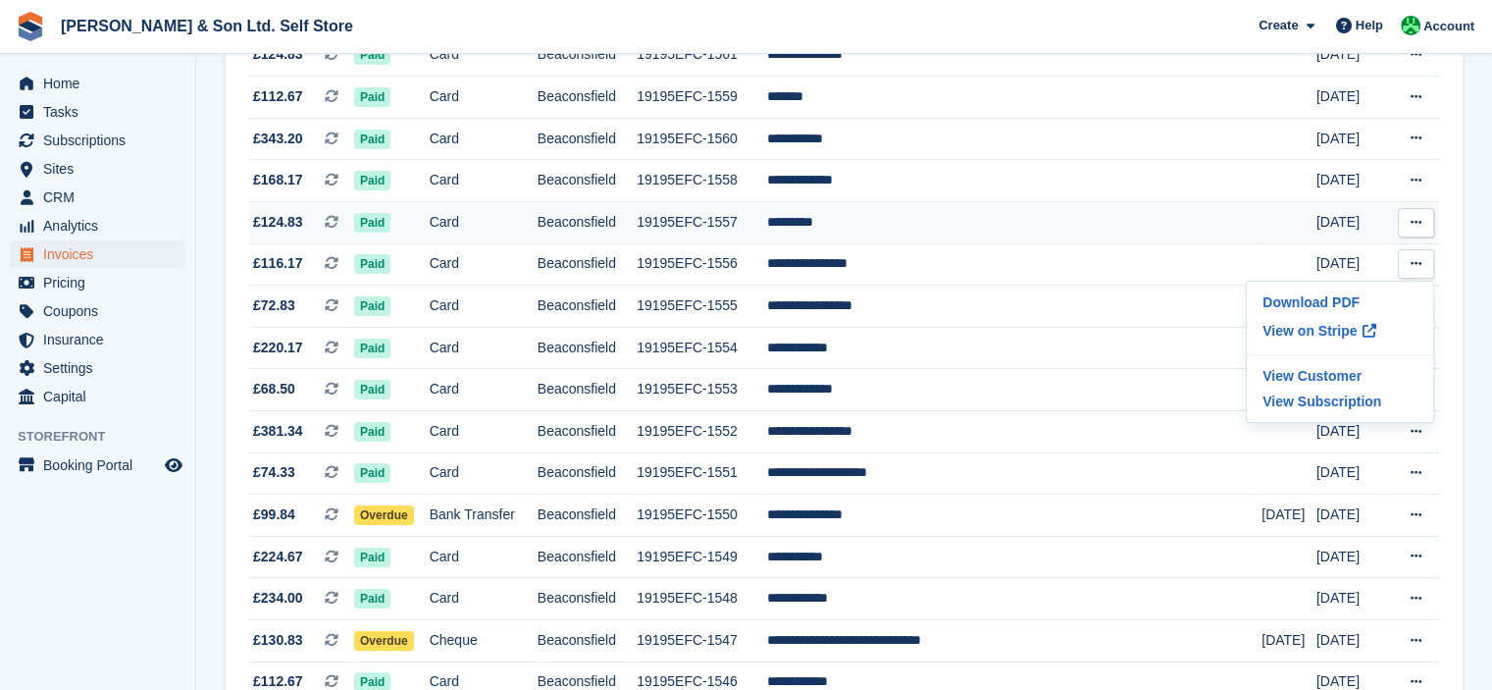
click at [1419, 223] on icon at bounding box center [1416, 222] width 11 height 13
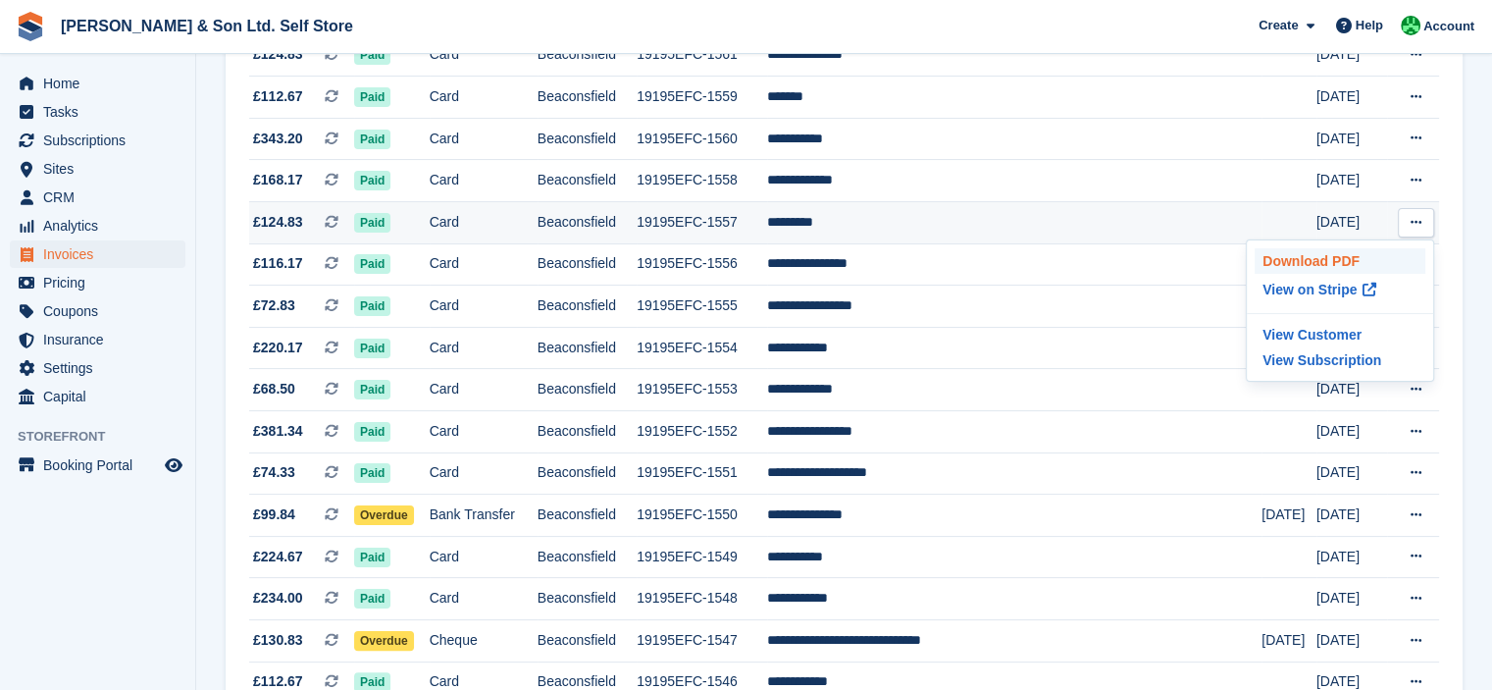
click at [1378, 255] on p "Download PDF" at bounding box center [1340, 261] width 171 height 26
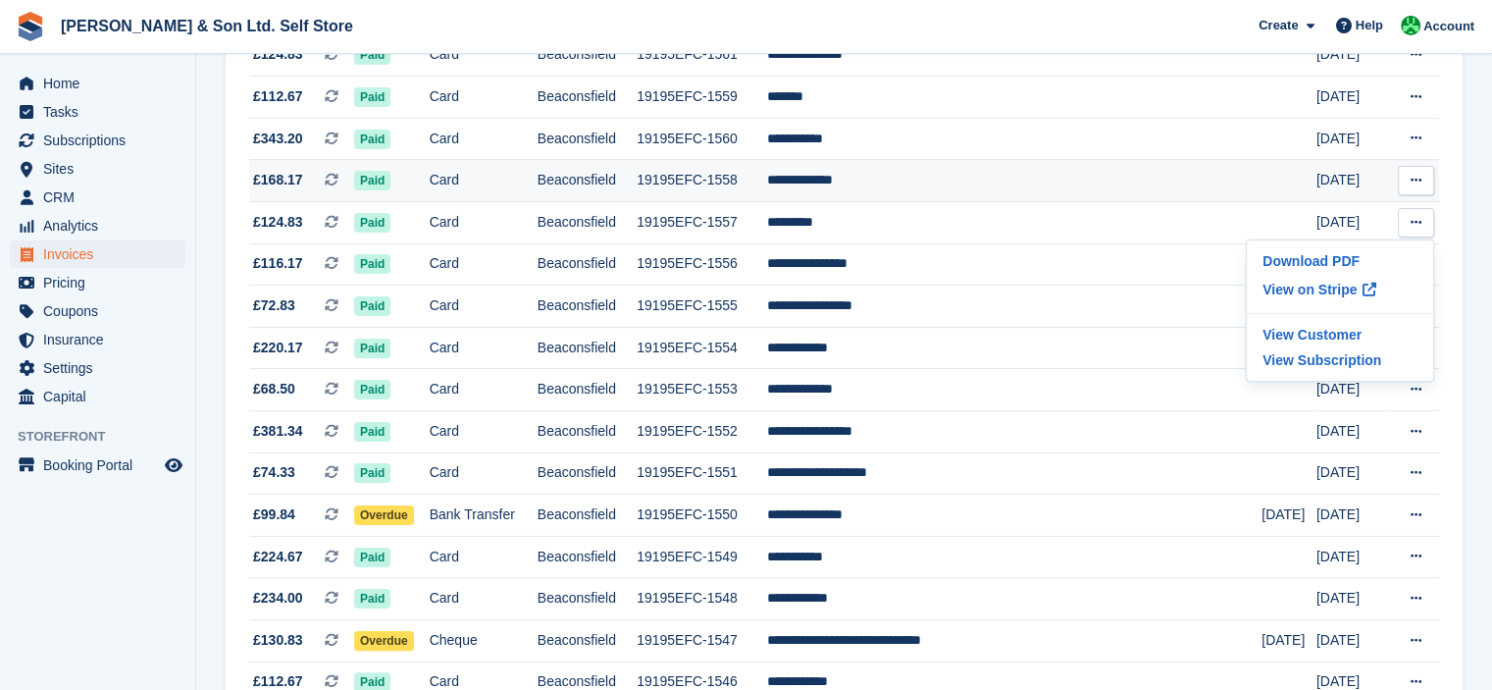
click at [1417, 182] on icon at bounding box center [1416, 180] width 11 height 13
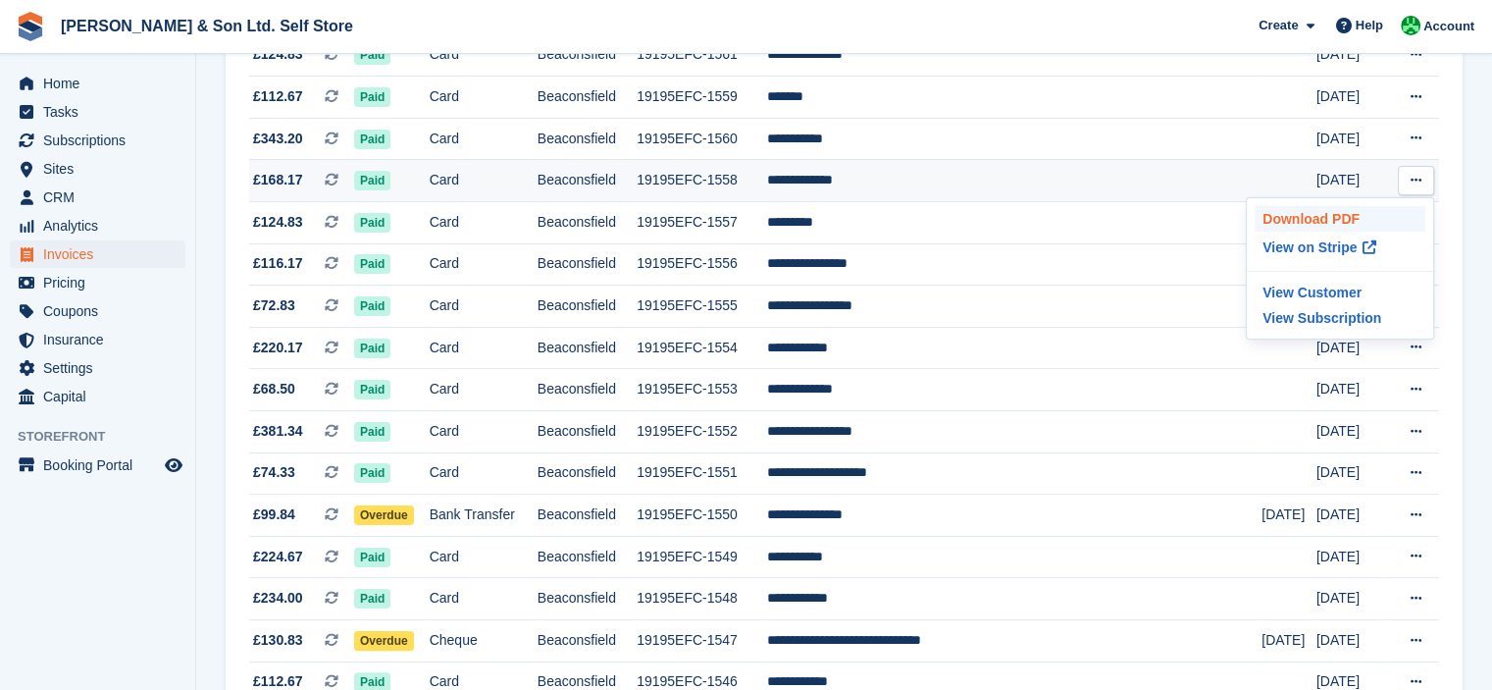
click at [1366, 212] on p "Download PDF" at bounding box center [1340, 219] width 171 height 26
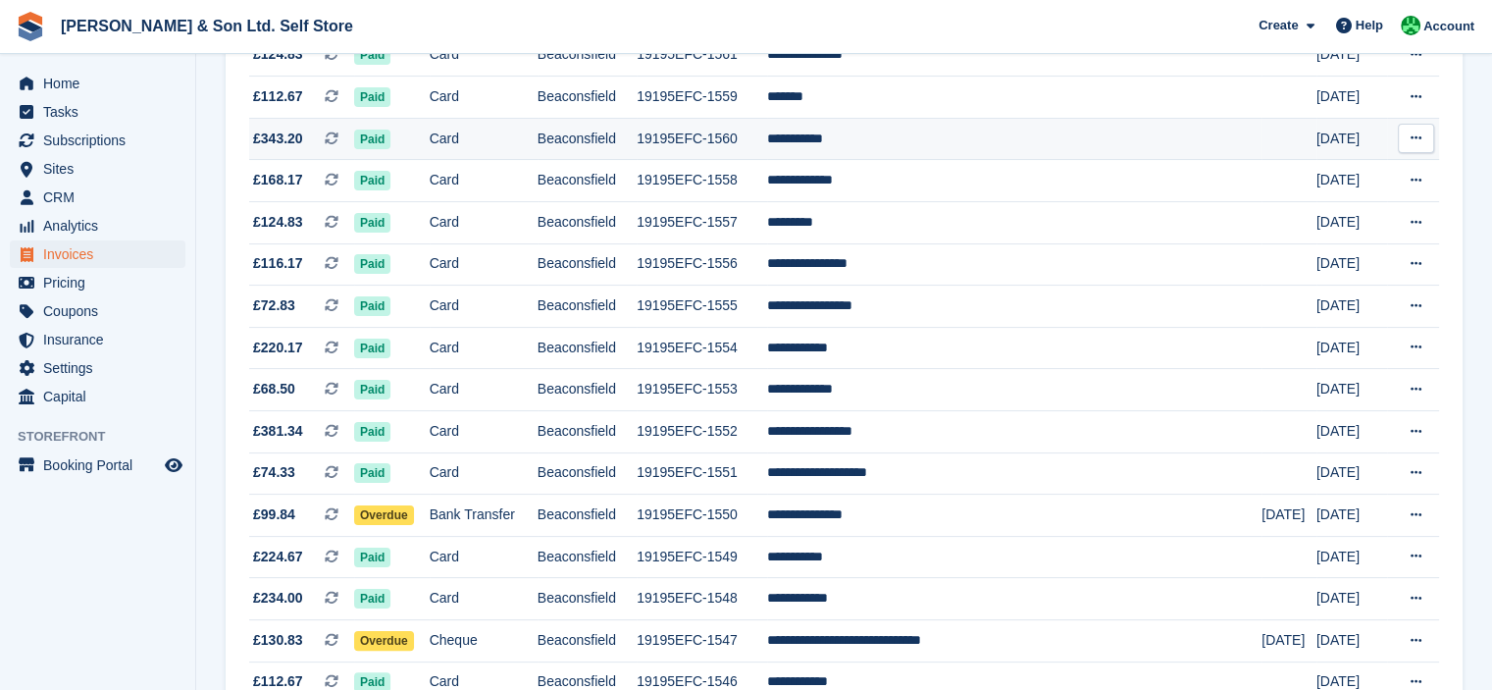
click at [1417, 143] on icon at bounding box center [1416, 137] width 11 height 13
click at [1382, 170] on p "Download PDF" at bounding box center [1340, 177] width 171 height 26
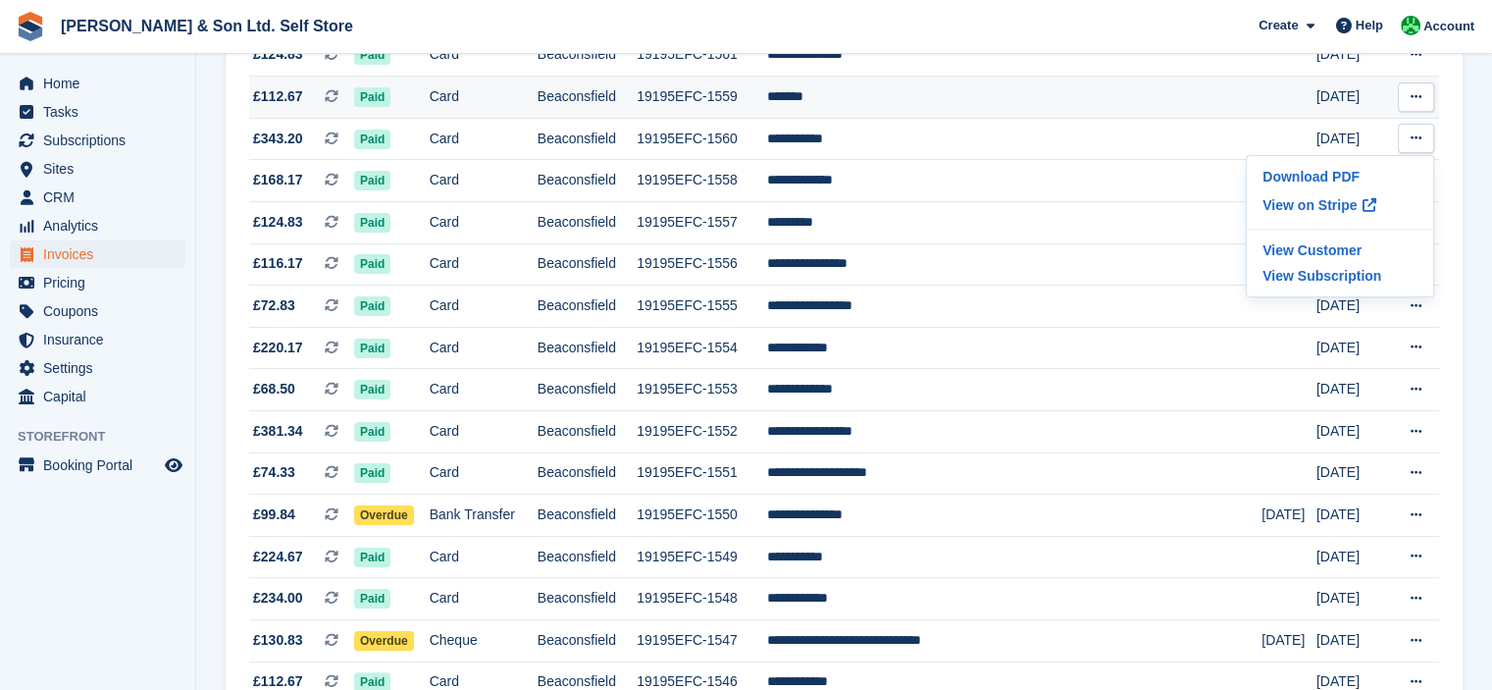
click at [1423, 94] on button at bounding box center [1416, 96] width 36 height 29
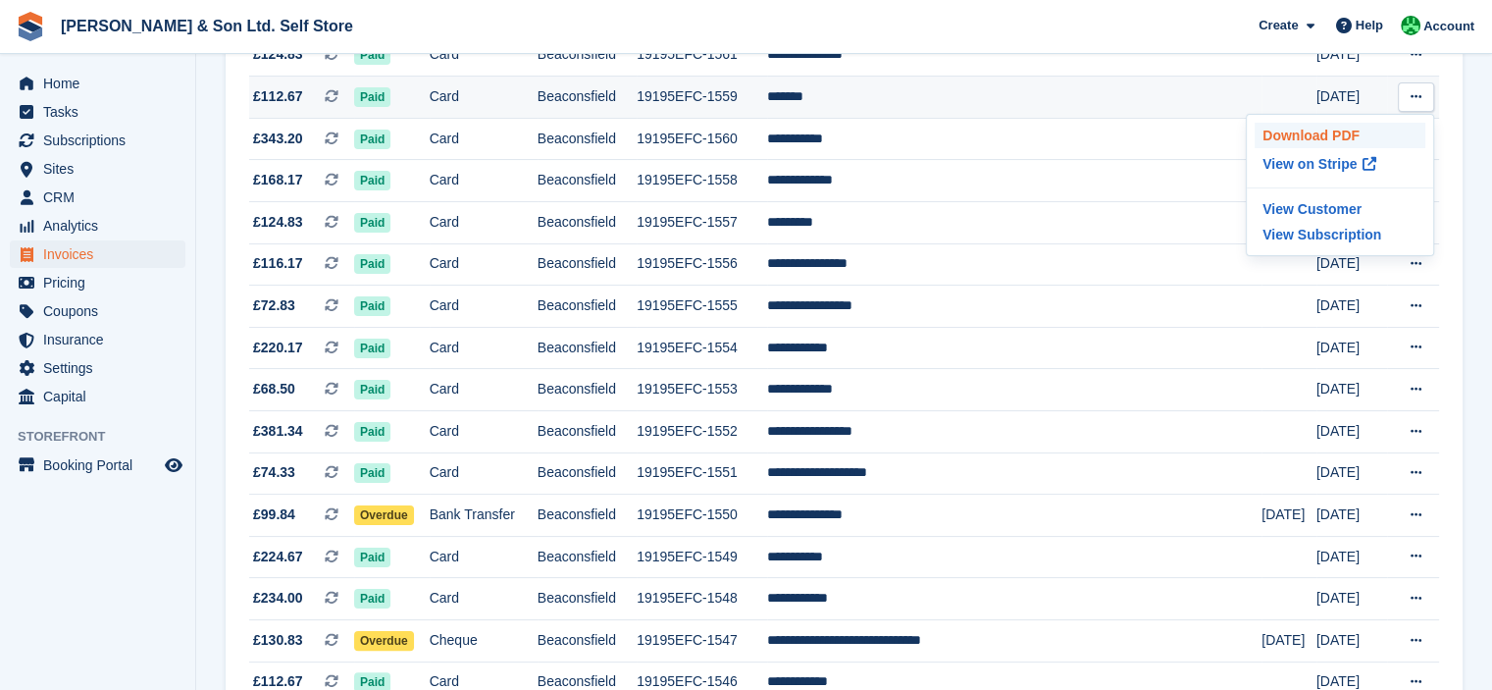
click at [1378, 134] on p "Download PDF" at bounding box center [1340, 136] width 171 height 26
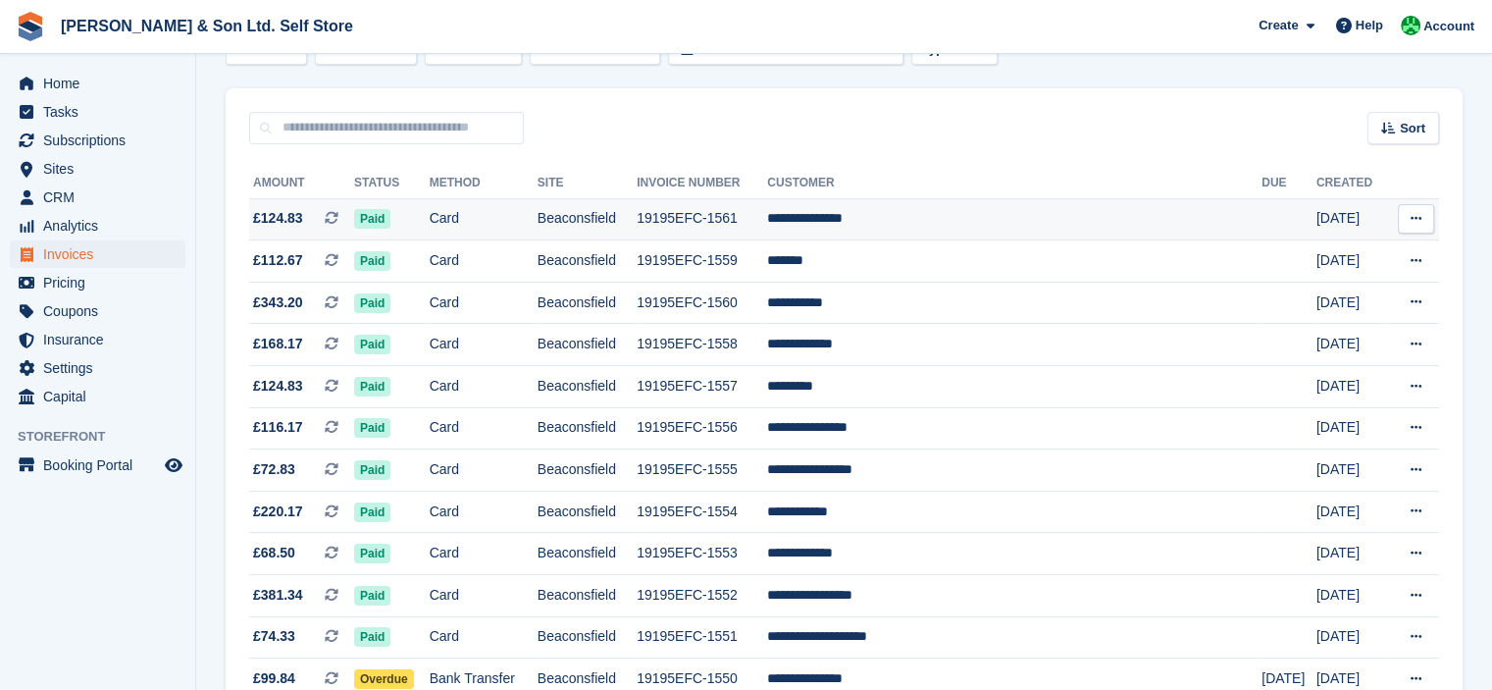
scroll to position [98, 0]
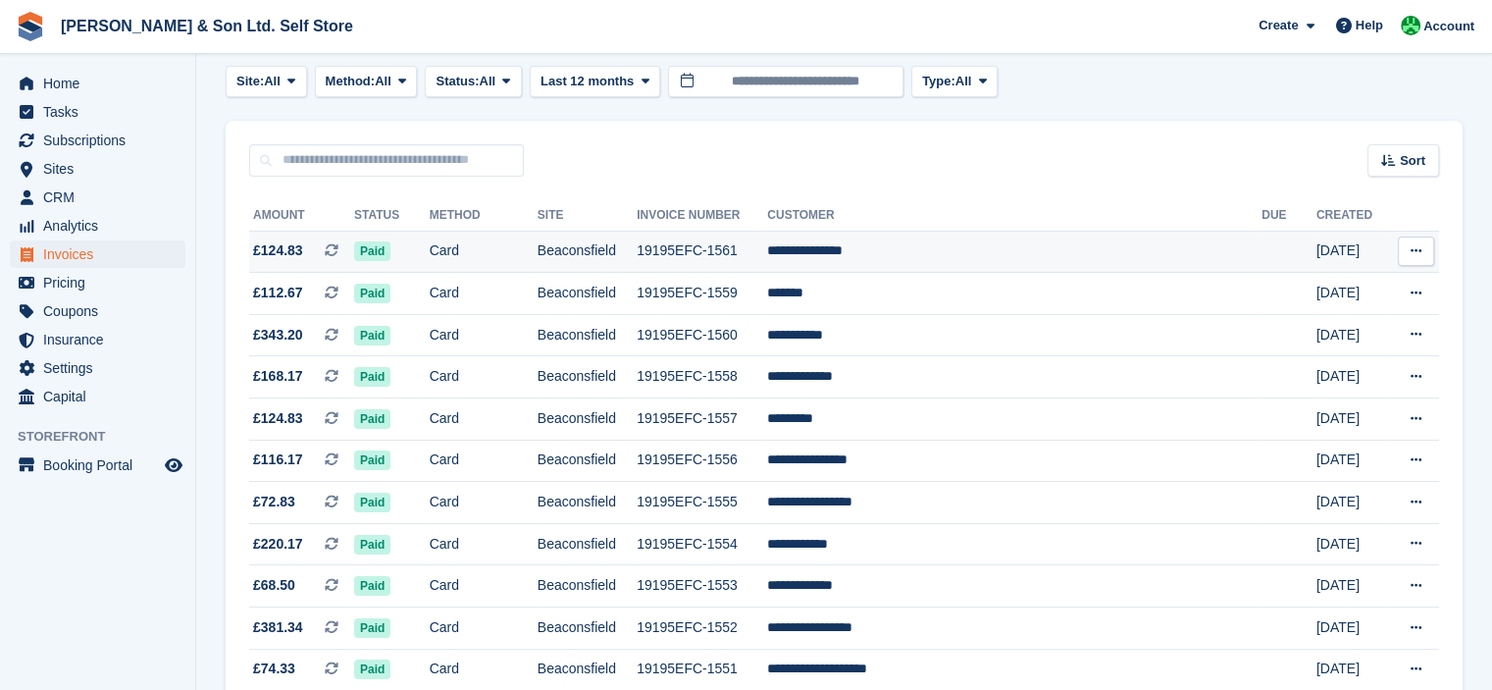
click at [1416, 248] on icon at bounding box center [1416, 250] width 11 height 13
click at [1378, 286] on p "Download PDF" at bounding box center [1340, 290] width 171 height 26
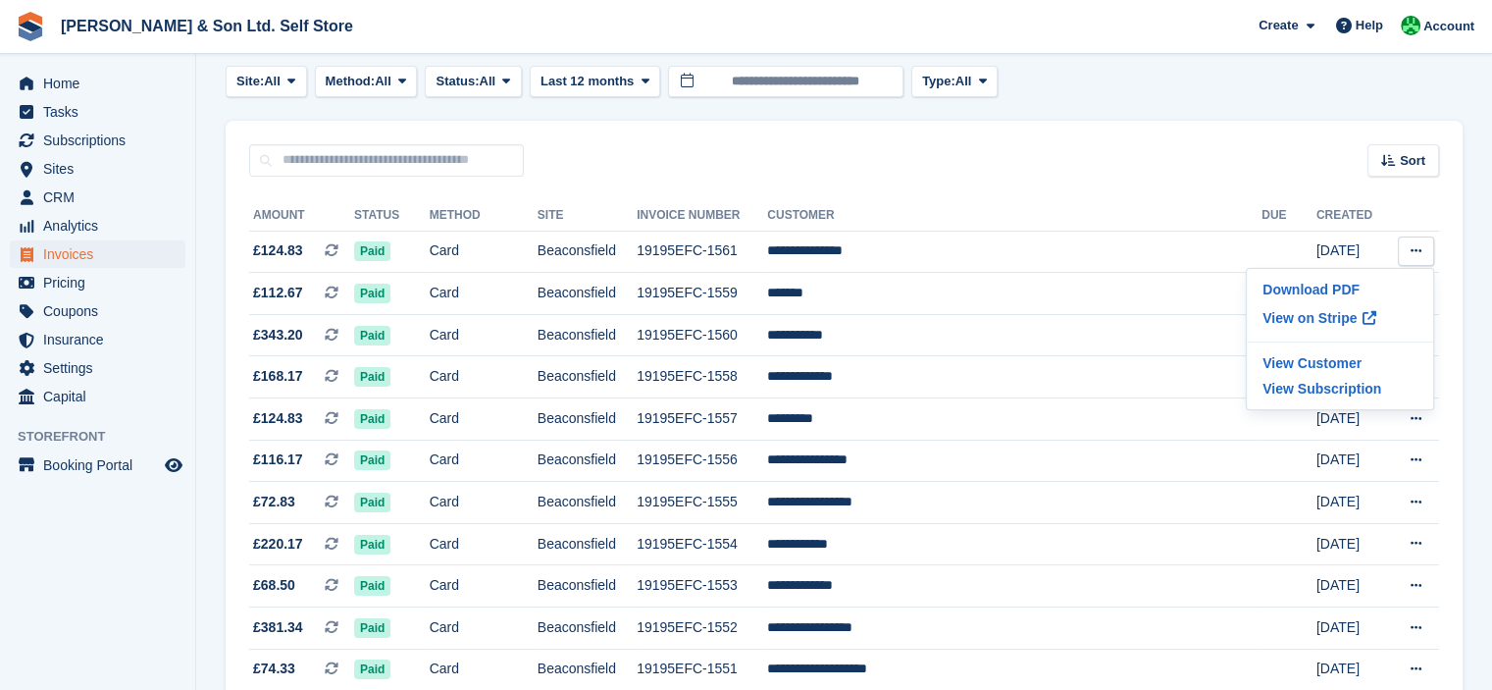
click at [799, 158] on div "Sort Sort by Date created Created (oldest first) Created (newest first)" at bounding box center [844, 149] width 1237 height 56
